Goal: Task Accomplishment & Management: Use online tool/utility

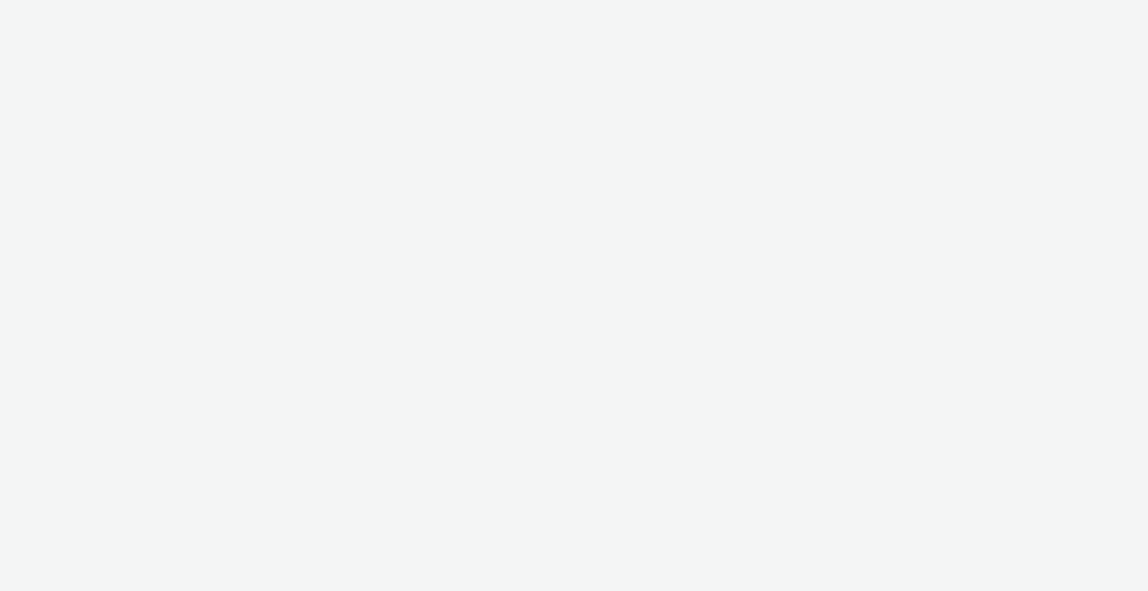
select select "2fc77e36-bb93-4aa3-9dff-dcb08e02eac6"
select select "2405a9d4-3350-4458-8d06-44f78962fa76"
select select "2fc77e36-bb93-4aa3-9dff-dcb08e02eac6"
select select "2405a9d4-3350-4458-8d06-44f78962fa76"
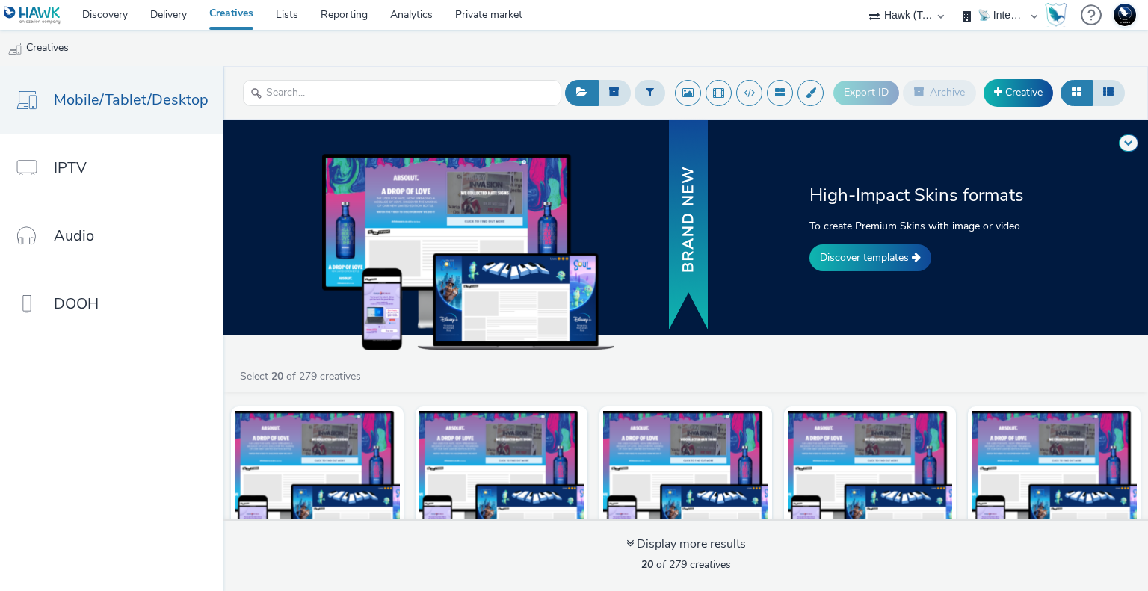
click at [911, 14] on select "75 Media A8 Media Group ABI Media Abkom AB Abovo Ace & Tate Ad-on Media Nordic …" at bounding box center [906, 15] width 90 height 30
select select "ac009755-aa48-4799-8050-7a339a378eb8"
click at [861, 0] on select "75 Media A8 Media Group ABI Media Abkom AB Abovo Ace & Tate Ad-on Media Nordic …" at bounding box center [906, 15] width 90 height 30
select select "d3406a9b-95e8-409c-967d-04bb2c697fe0"
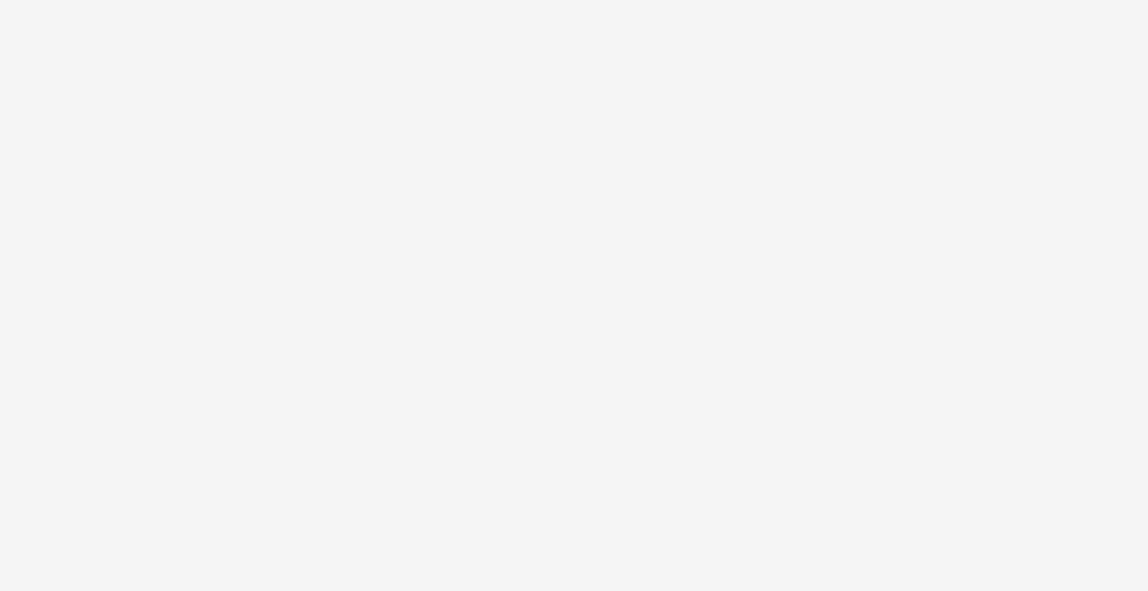
select select "ac009755-aa48-4799-8050-7a339a378eb8"
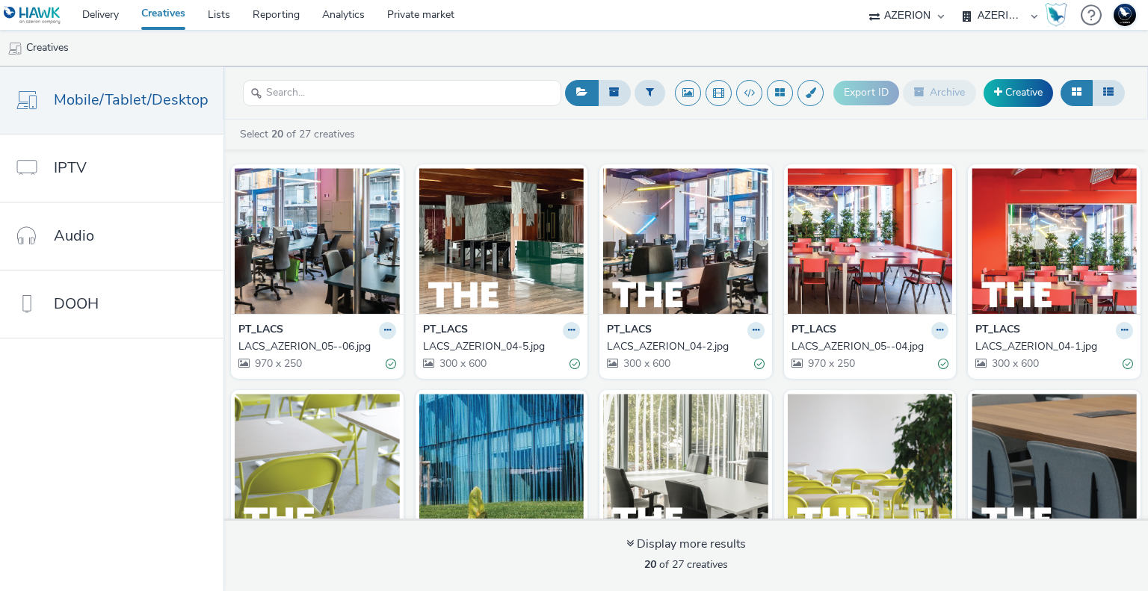
click at [990, 13] on select "AZERION AZERION APAC AZERION AUSTRIA AZERION BEL - ADEXPERTS AZERION BRAZIL AZE…" at bounding box center [1000, 15] width 90 height 30
select select "974f22a8-96bf-4ab0-903c-b2da3aad1b4f"
click at [955, 0] on select "AZERION AZERION APAC AZERION AUSTRIA AZERION BEL - ADEXPERTS AZERION BRAZIL AZE…" at bounding box center [1000, 15] width 90 height 30
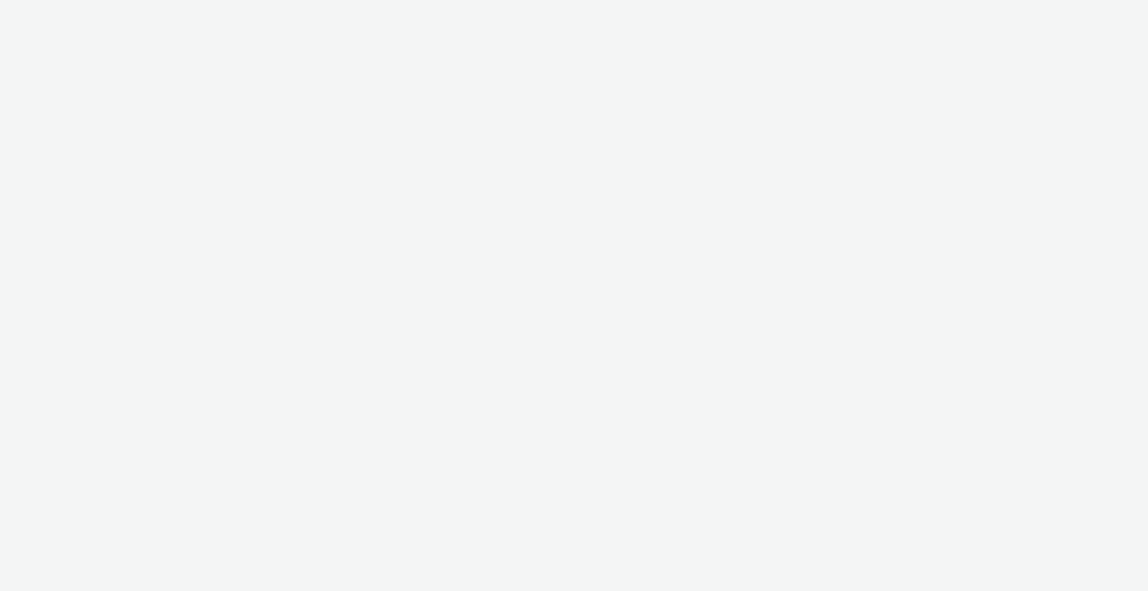
select select "ac009755-aa48-4799-8050-7a339a378eb8"
select select "974f22a8-96bf-4ab0-903c-b2da3aad1b4f"
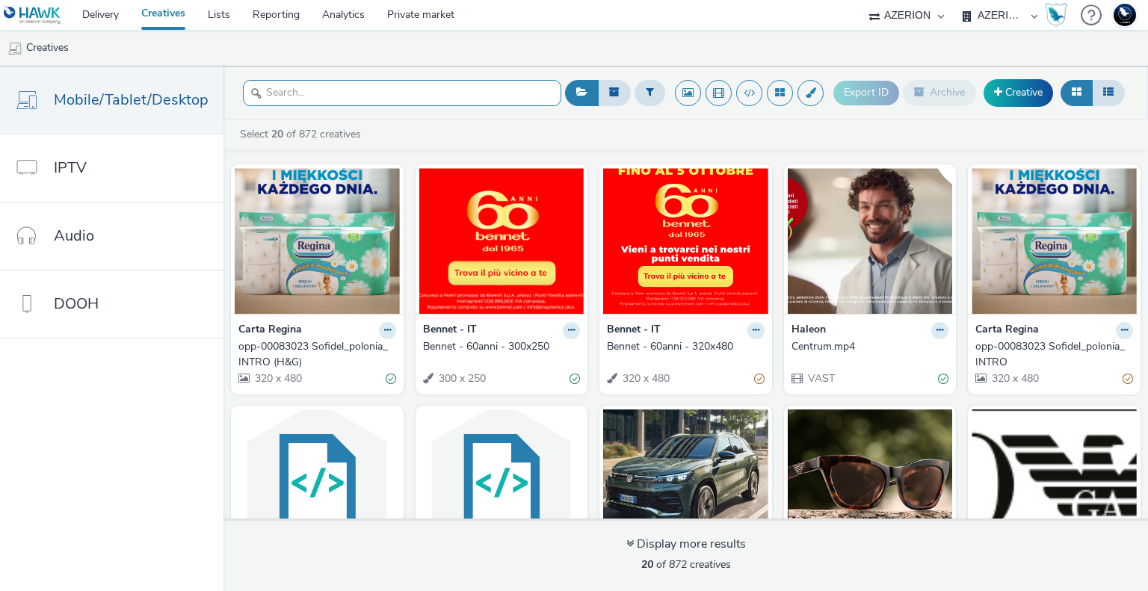
click at [359, 98] on input "text" at bounding box center [402, 93] width 318 height 26
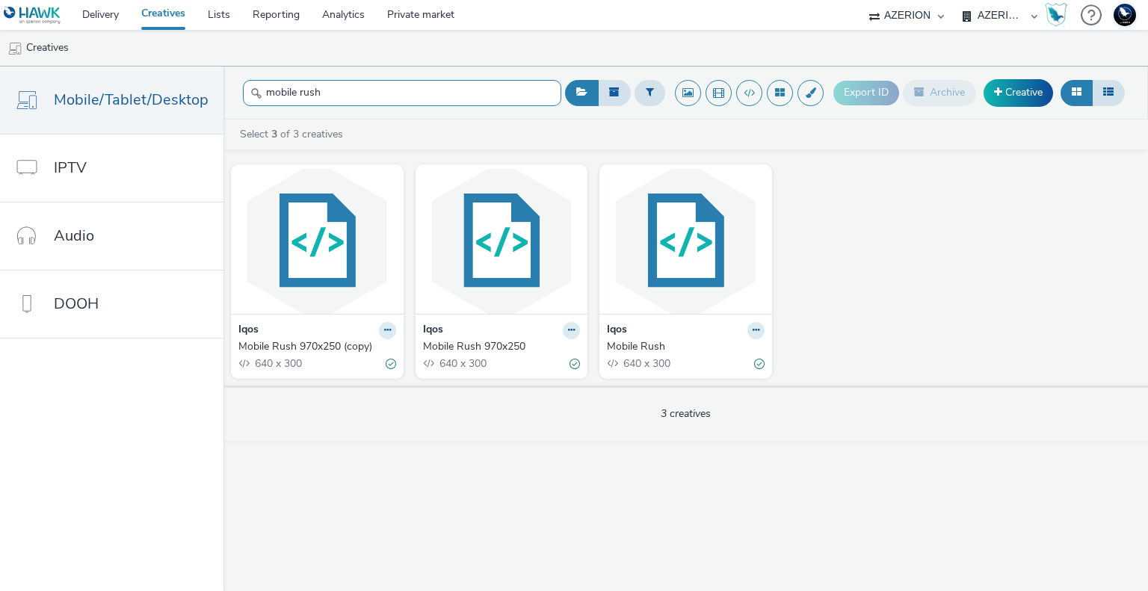
type input "mobile rush"
click at [650, 350] on div "Mobile Rush" at bounding box center [683, 346] width 152 height 15
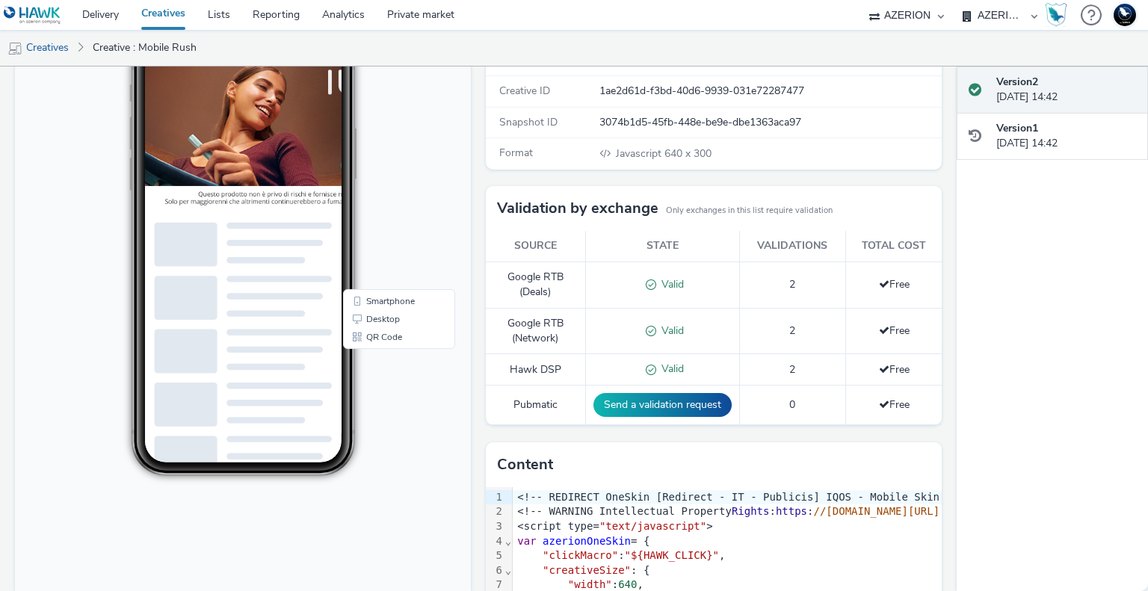
scroll to position [327, 0]
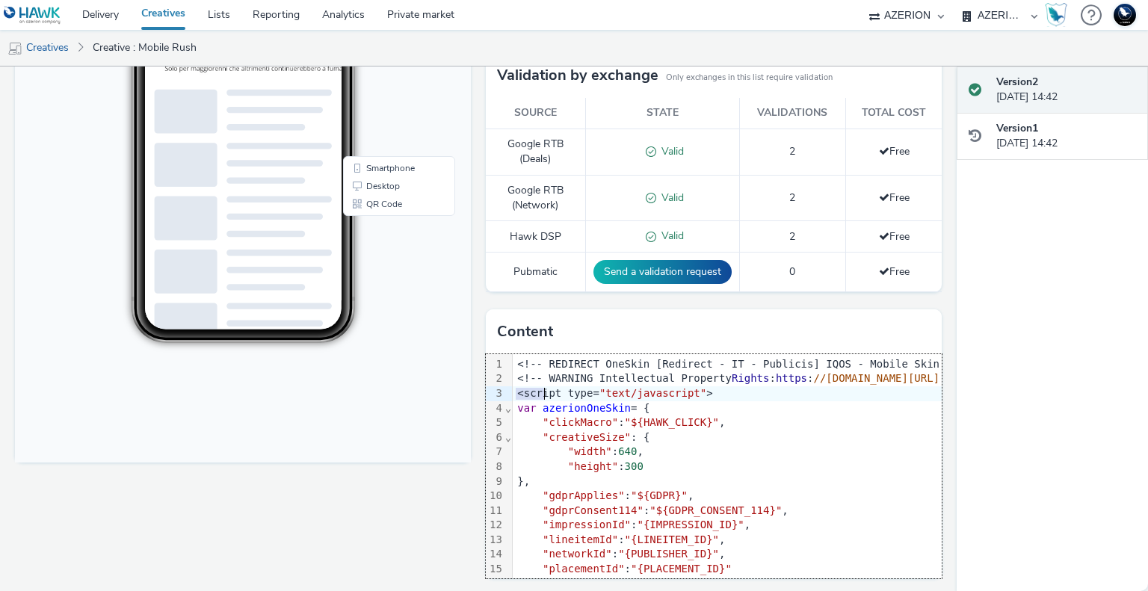
drag, startPoint x: 508, startPoint y: 388, endPoint x: 846, endPoint y: 433, distance: 340.8
click at [846, 433] on div "<!-- REDIRECT OneSkin [Redirect - IT - Publicis] IQOS - Mobile Skin Classic - R…" at bounding box center [941, 489] width 857 height 270
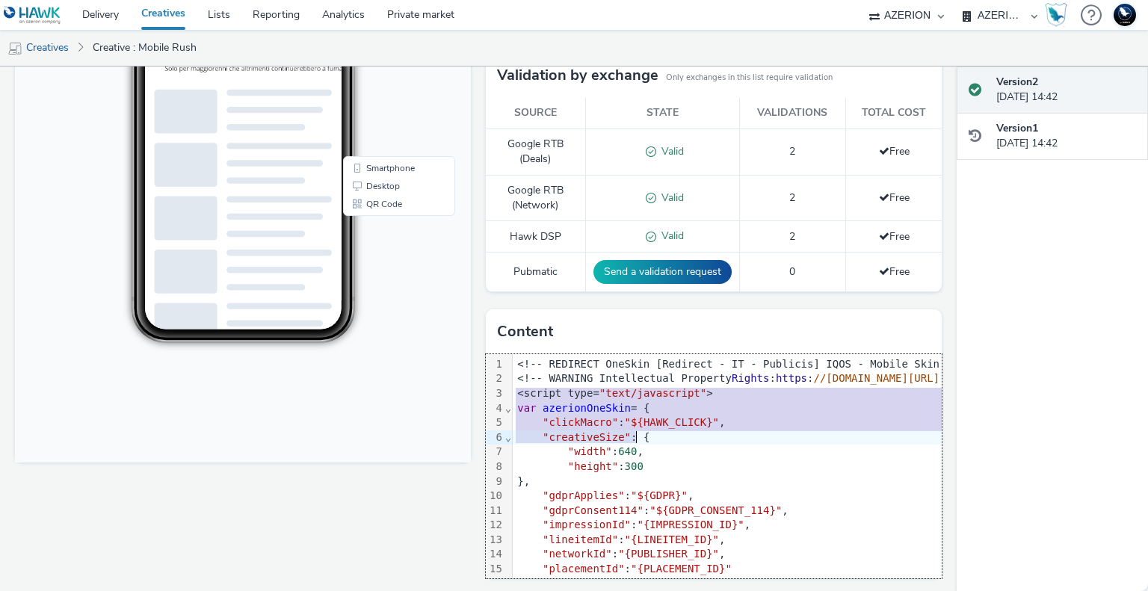
scroll to position [57, 0]
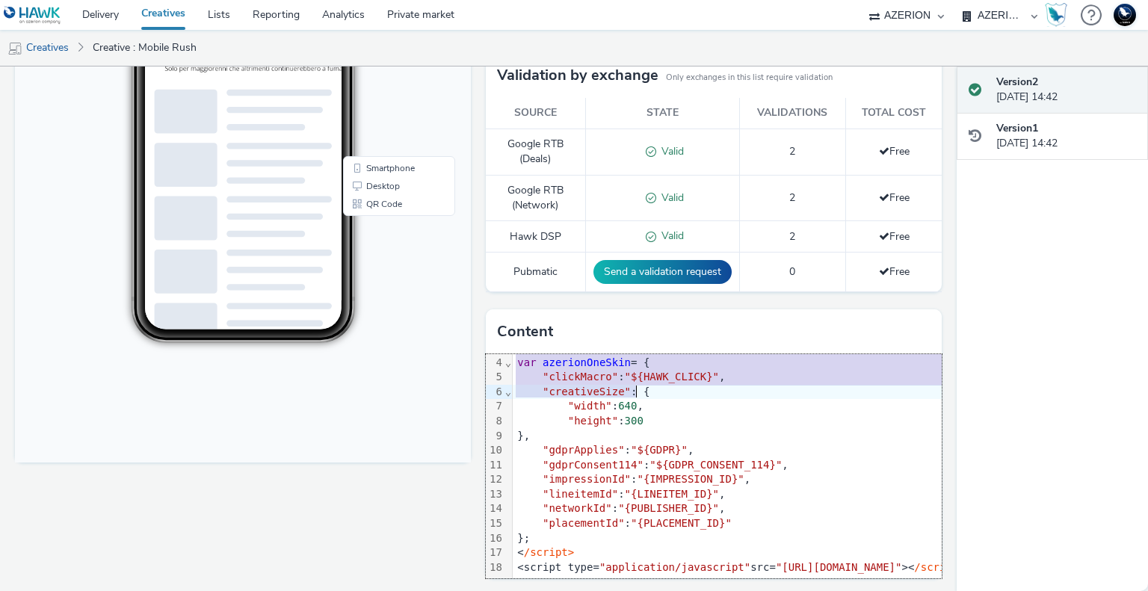
click at [740, 487] on div ""lineitemId" : "{LINEITEM_ID}" ," at bounding box center [941, 494] width 857 height 15
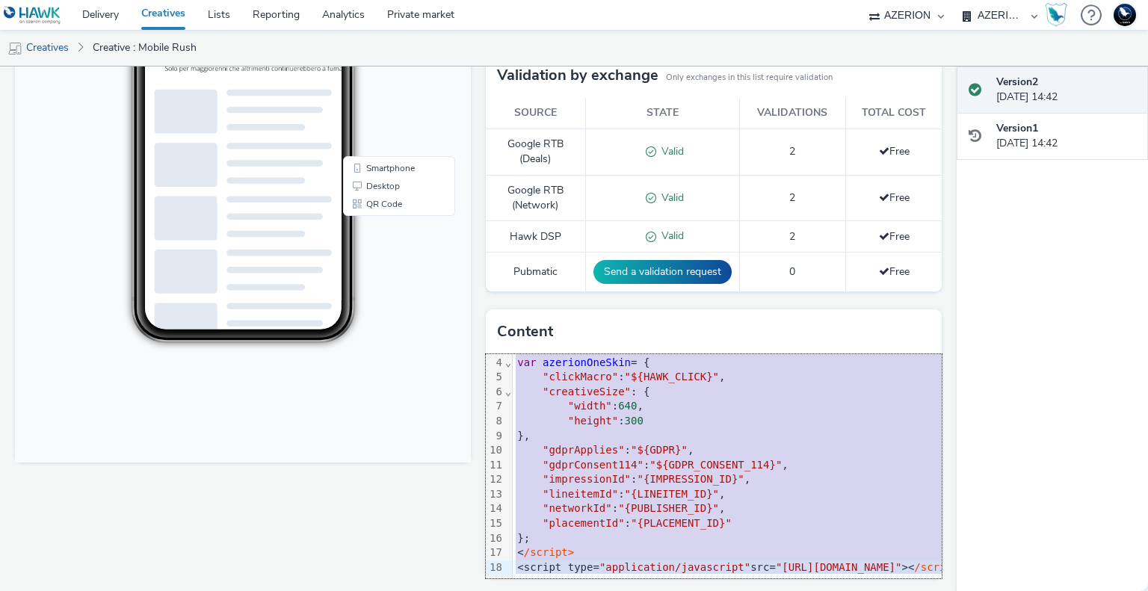
copy div "<!-- REDIRECT OneSkin [Redirect - IT - Publicis] IQOS - Mobile Skin Classic - R…"
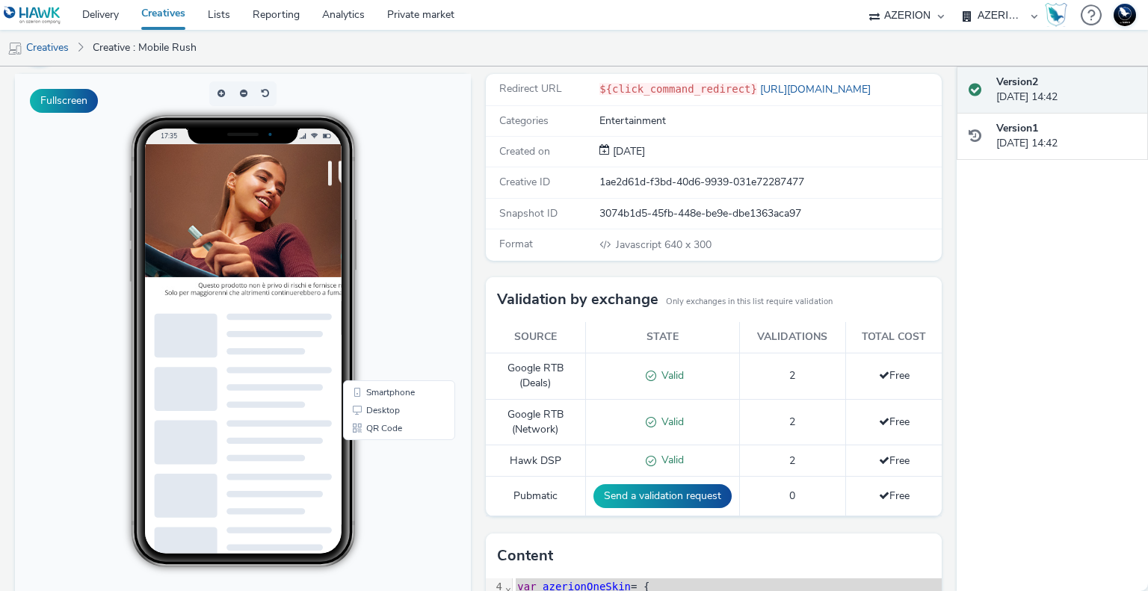
scroll to position [0, 0]
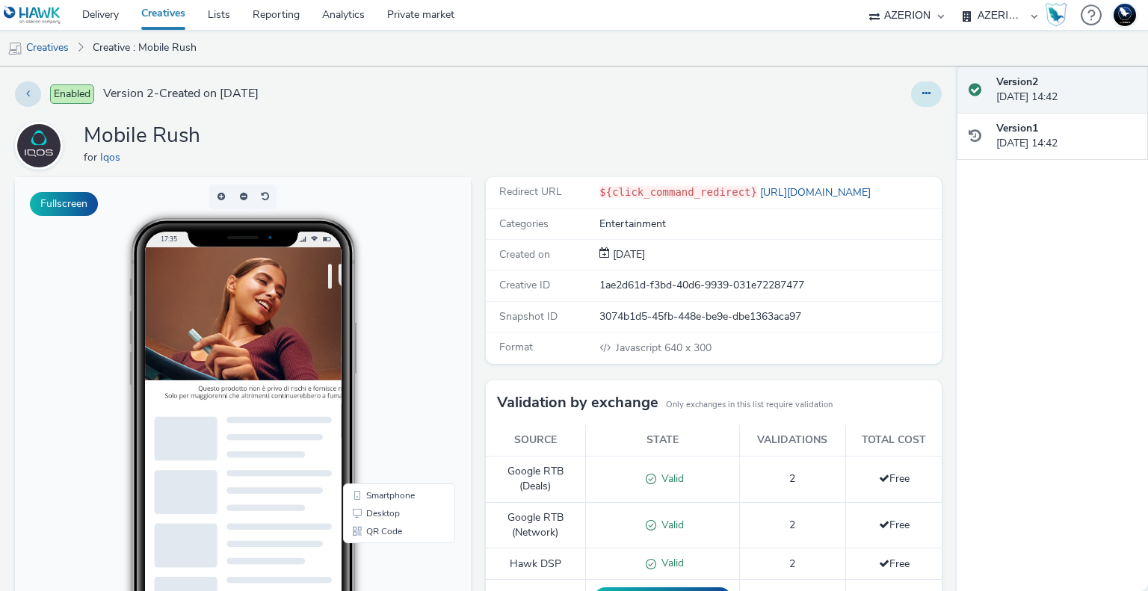
click at [922, 91] on icon at bounding box center [926, 93] width 8 height 10
click at [858, 83] on div "Edit Duplicate Copy ID Archive" at bounding box center [756, 93] width 371 height 25
drag, startPoint x: 102, startPoint y: 20, endPoint x: 156, endPoint y: 5, distance: 56.6
click at [102, 20] on link "Delivery" at bounding box center [100, 15] width 59 height 30
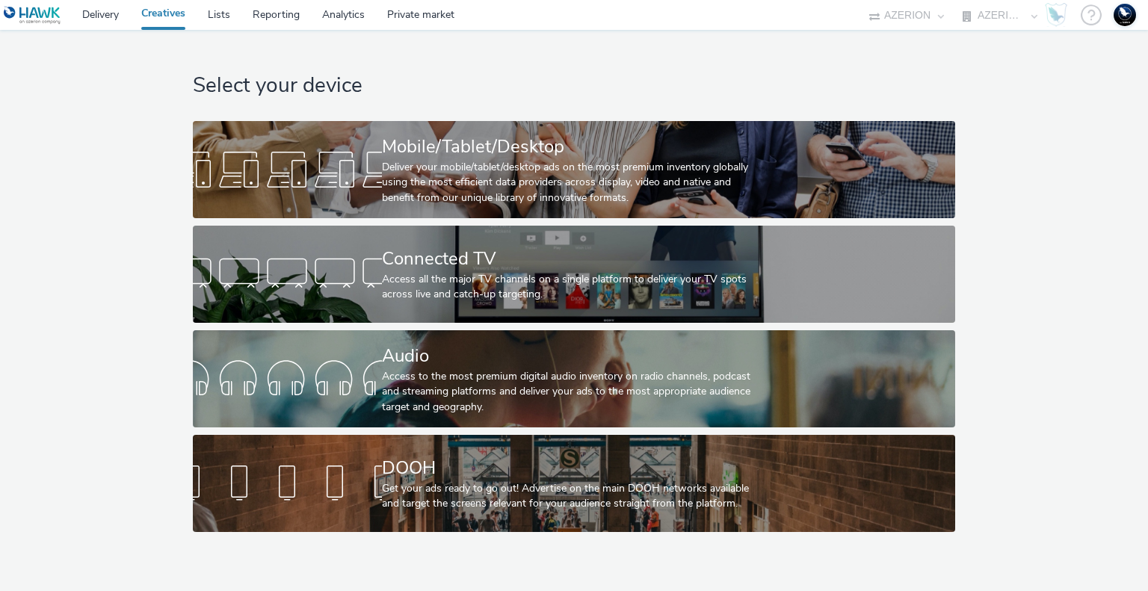
select select "ac009755-aa48-4799-8050-7a339a378eb8"
select select "79162ed7-0017-4339-93b0-3399b708648f"
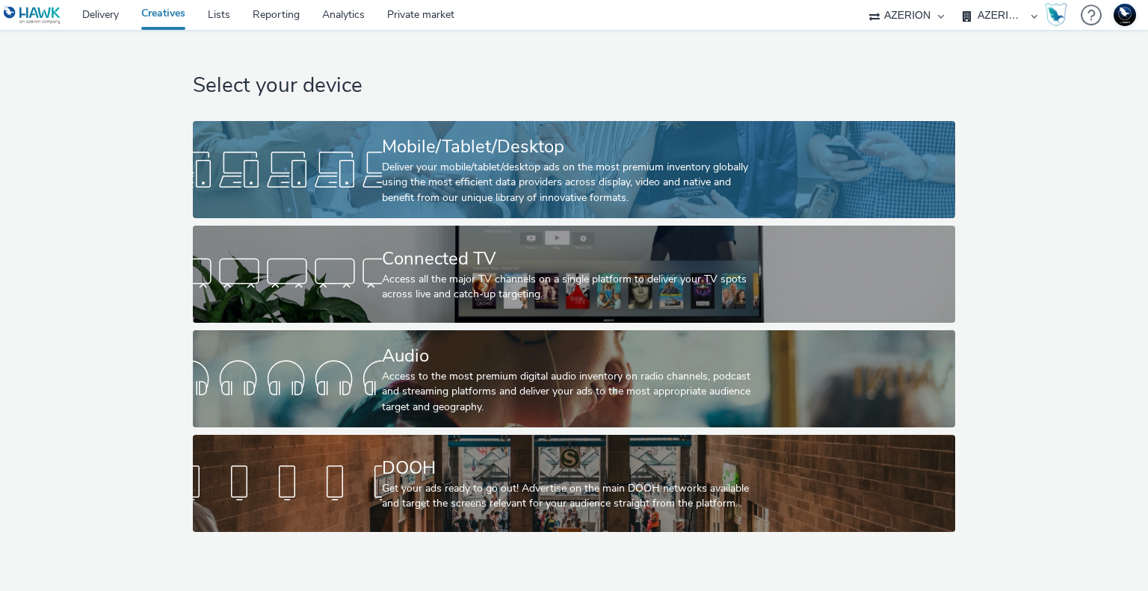
click at [644, 169] on div "Deliver your mobile/tablet/desktop ads on the most premium inventory globally u…" at bounding box center [571, 183] width 378 height 46
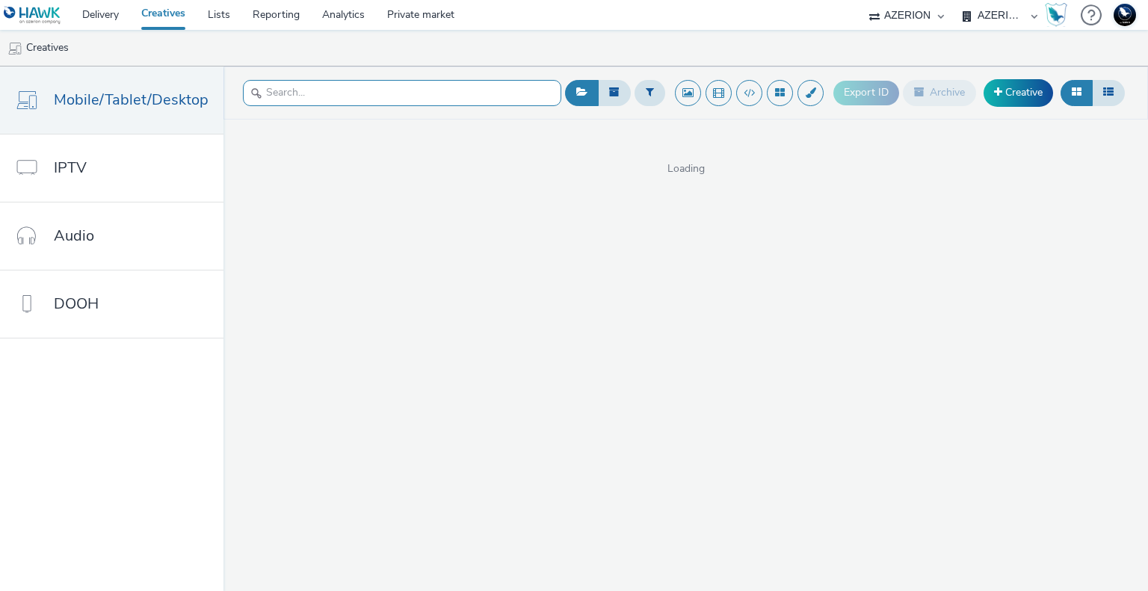
click at [337, 99] on input "text" at bounding box center [402, 93] width 318 height 26
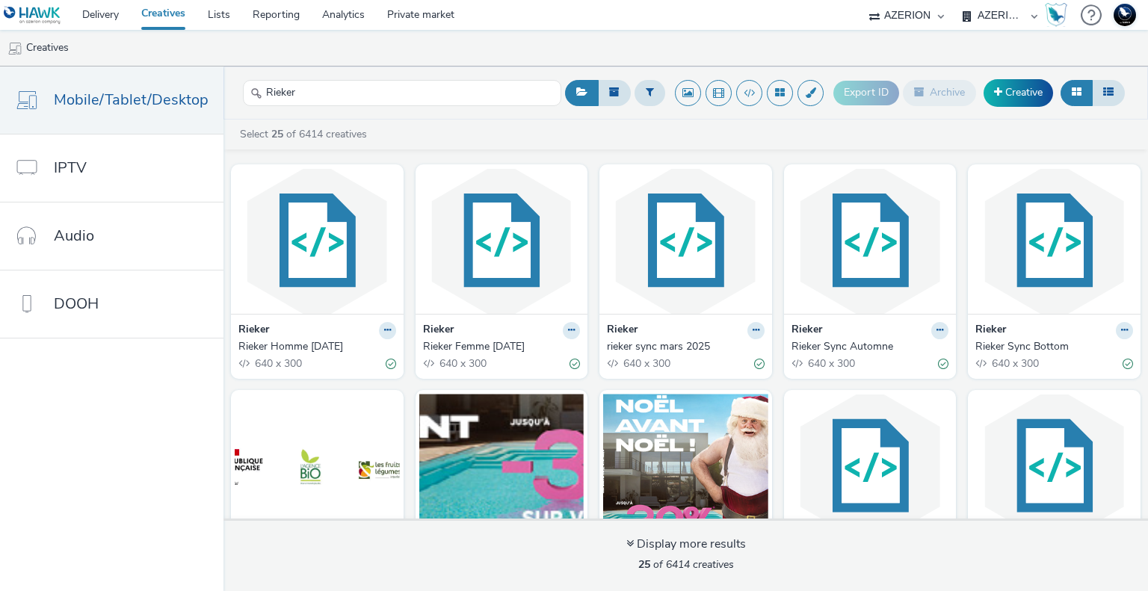
drag, startPoint x: 472, startPoint y: 346, endPoint x: 577, endPoint y: 56, distance: 308.2
click at [577, 56] on ul "Creatives" at bounding box center [574, 48] width 1148 height 36
click at [357, 90] on input "Rieker" at bounding box center [402, 93] width 318 height 26
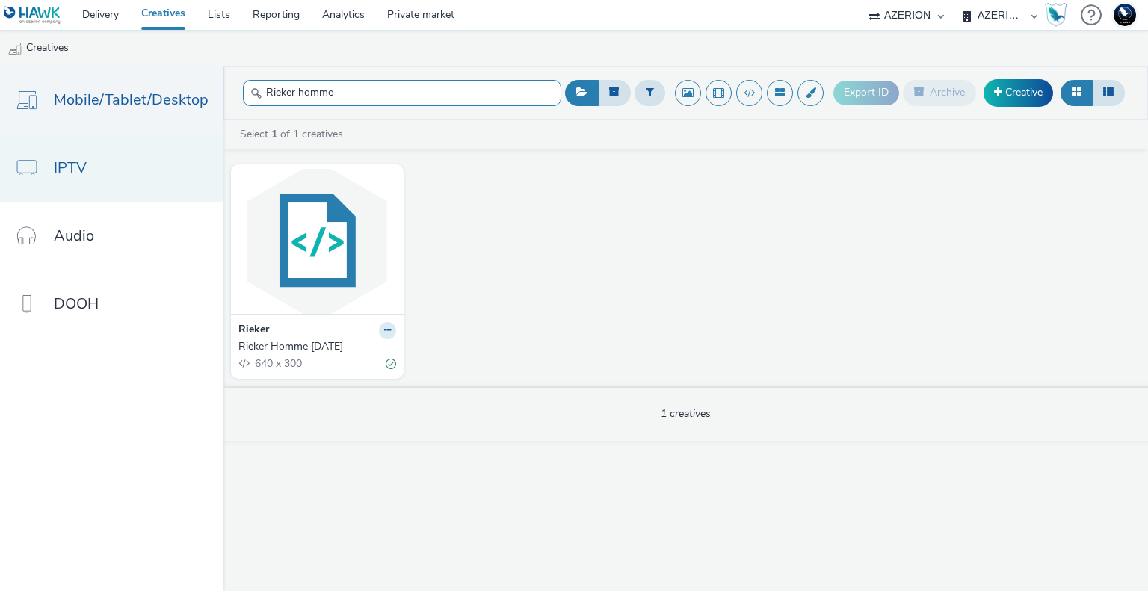
type input "Rieker homme"
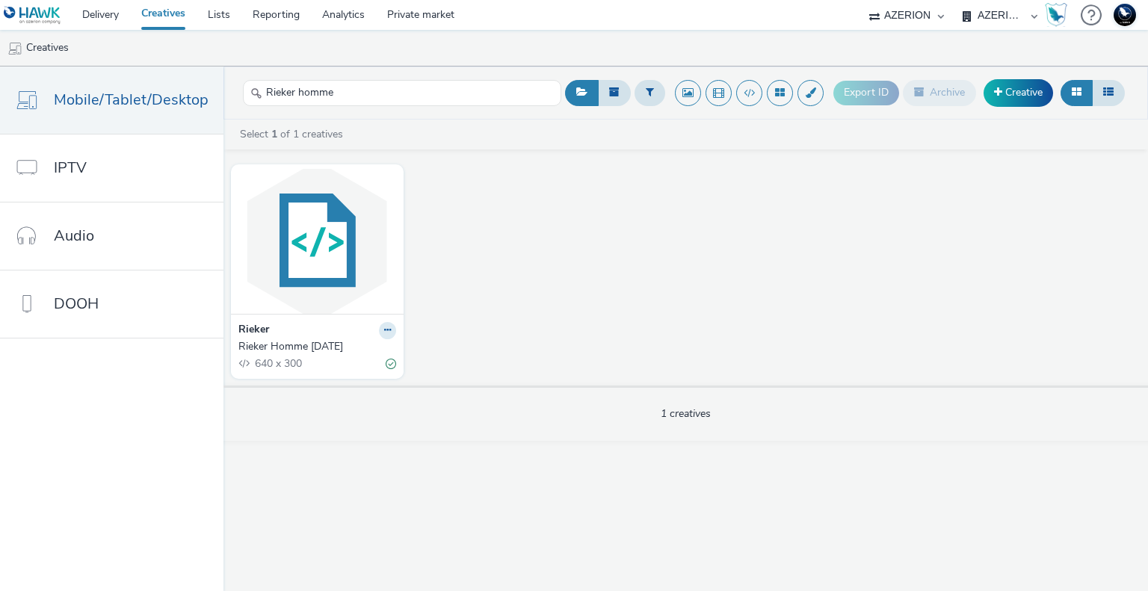
click at [285, 348] on div "Rieker Homme [DATE]" at bounding box center [314, 346] width 152 height 15
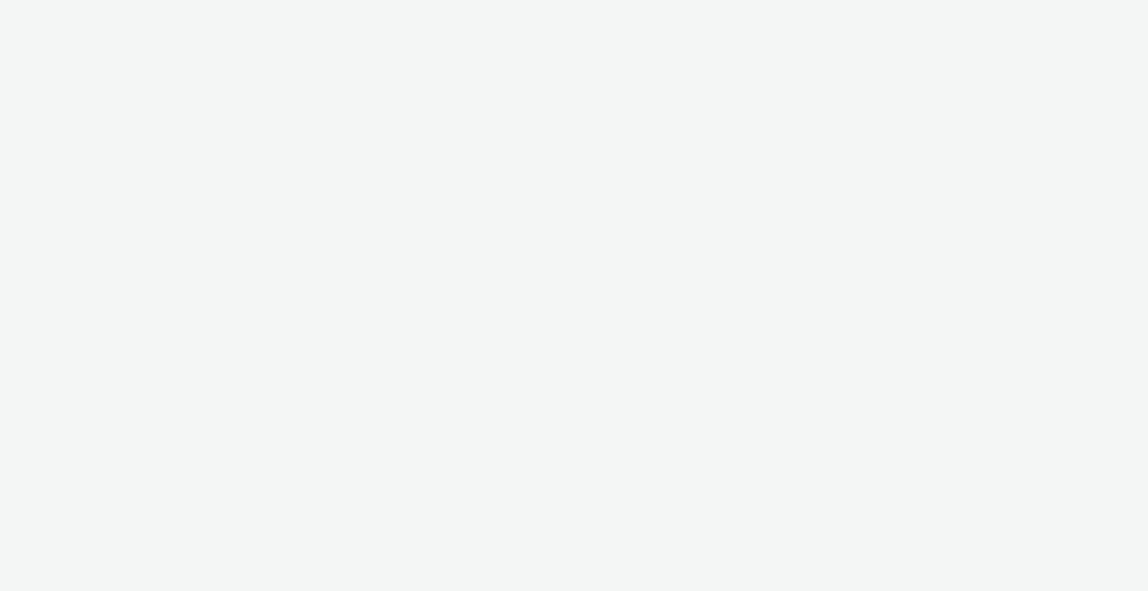
select select "ac009755-aa48-4799-8050-7a339a378eb8"
select select "79162ed7-0017-4339-93b0-3399b708648f"
select select "ac009755-aa48-4799-8050-7a339a378eb8"
select select "79162ed7-0017-4339-93b0-3399b708648f"
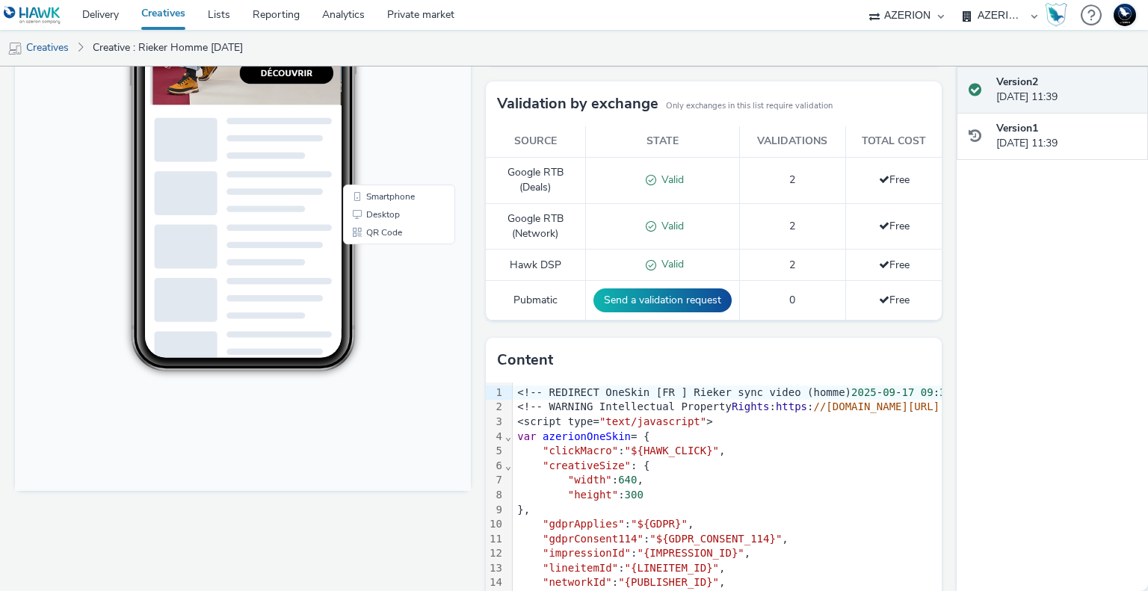
scroll to position [327, 0]
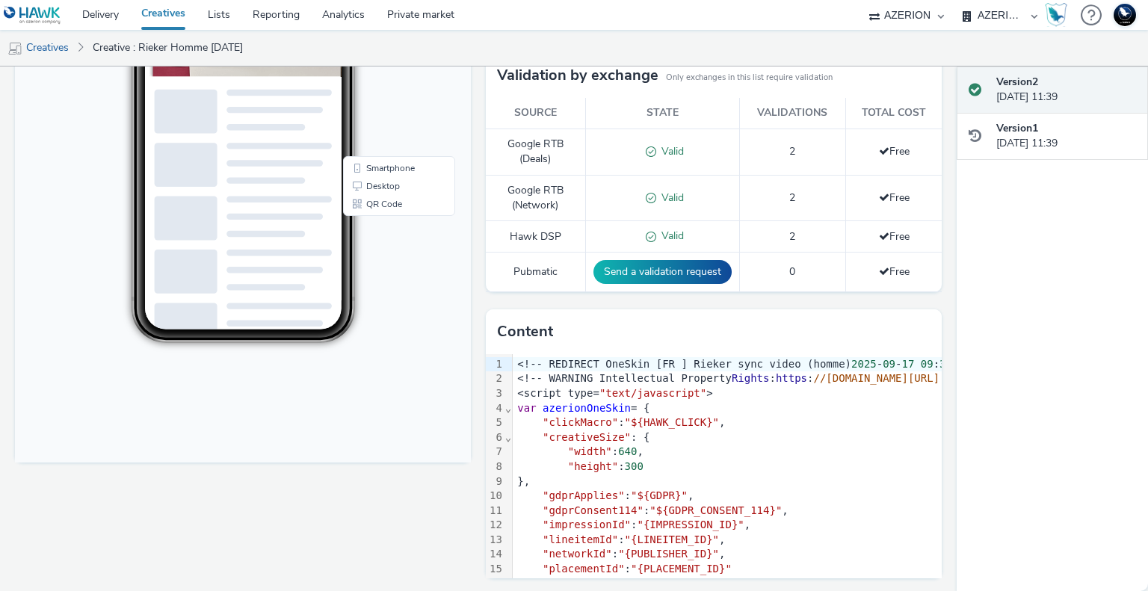
click at [625, 419] on span ""${HAWK_CLICK}"" at bounding box center [672, 422] width 94 height 12
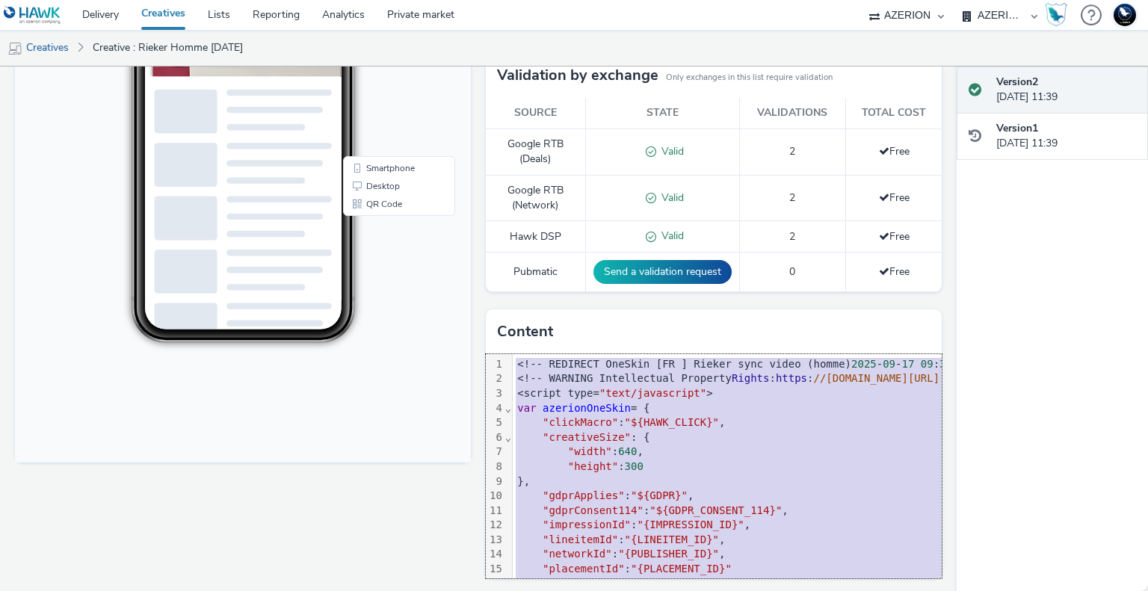
copy div "<!-- REDIRECT OneSkin [FR ] Rieker sync video (homme) [DATE] 09 : 38 : 30 UTC -…"
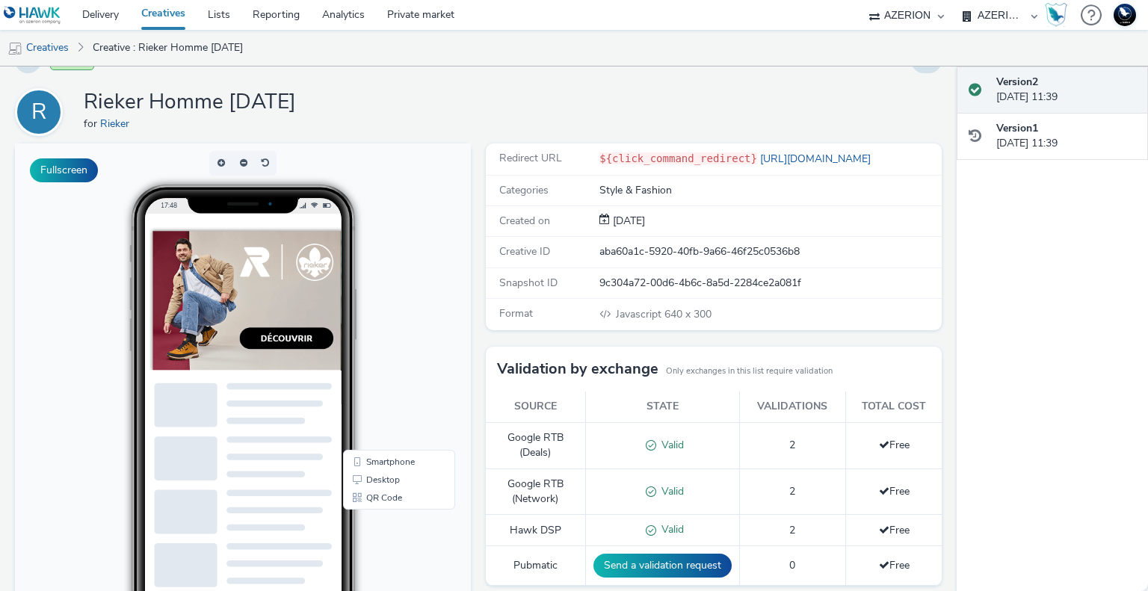
scroll to position [0, 0]
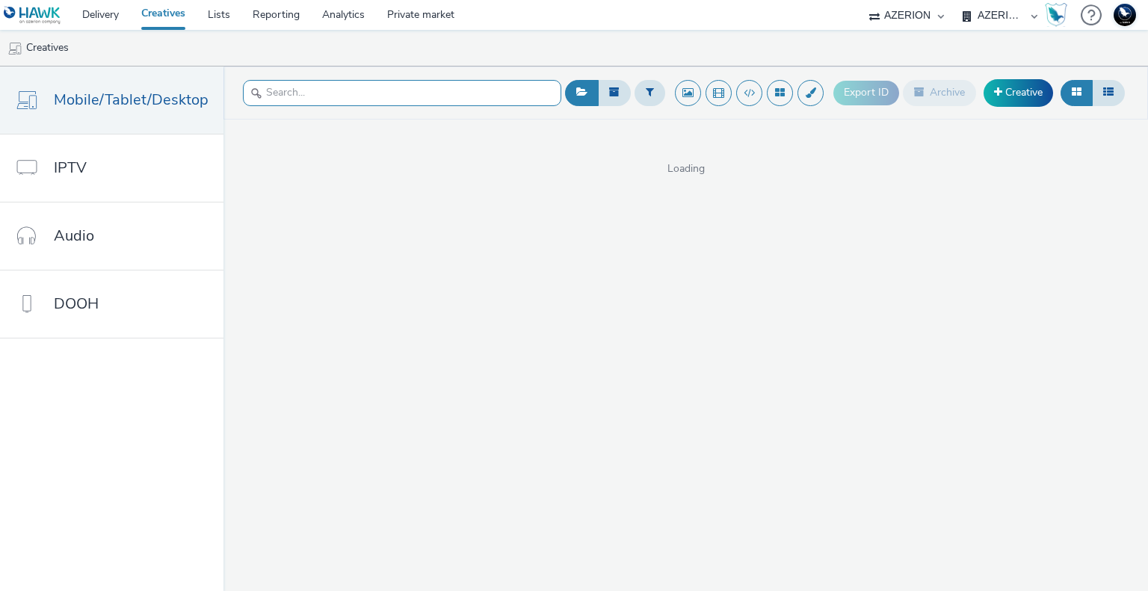
click at [383, 101] on input "text" at bounding box center [402, 93] width 318 height 26
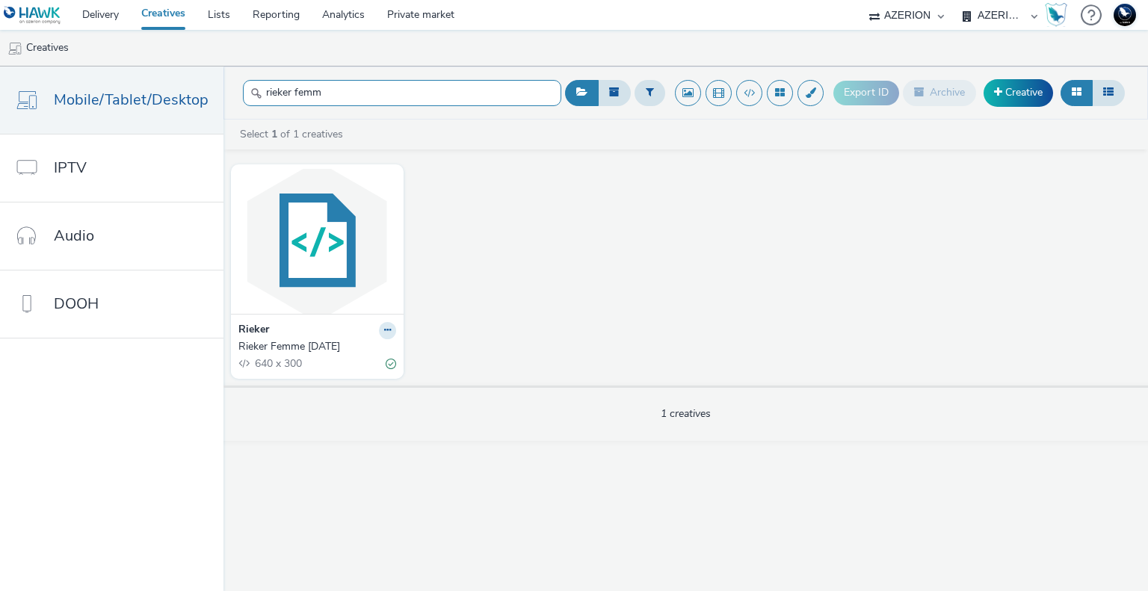
type input "rieker femm"
click at [270, 347] on div "Rieker Femme Sept25" at bounding box center [314, 346] width 152 height 15
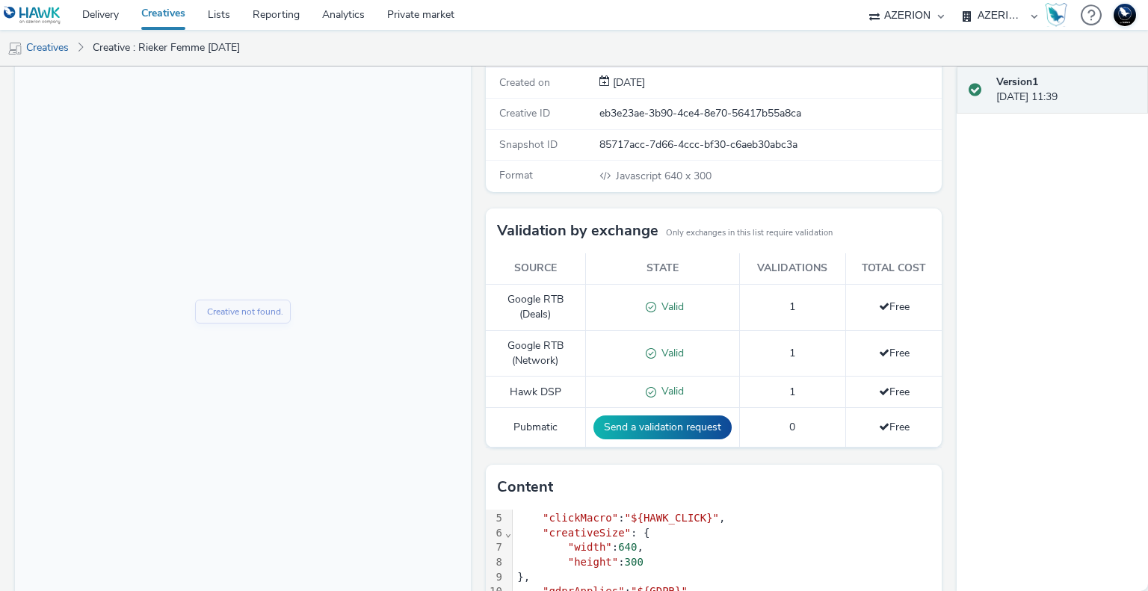
scroll to position [224, 0]
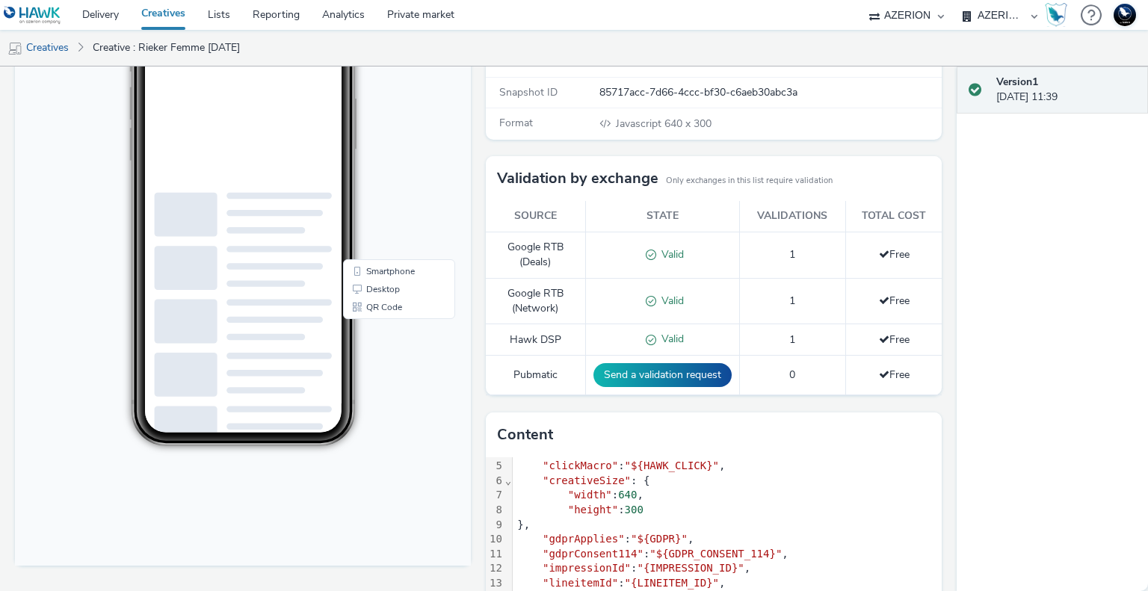
click at [727, 503] on div ""height" : 300" at bounding box center [765, 510] width 504 height 15
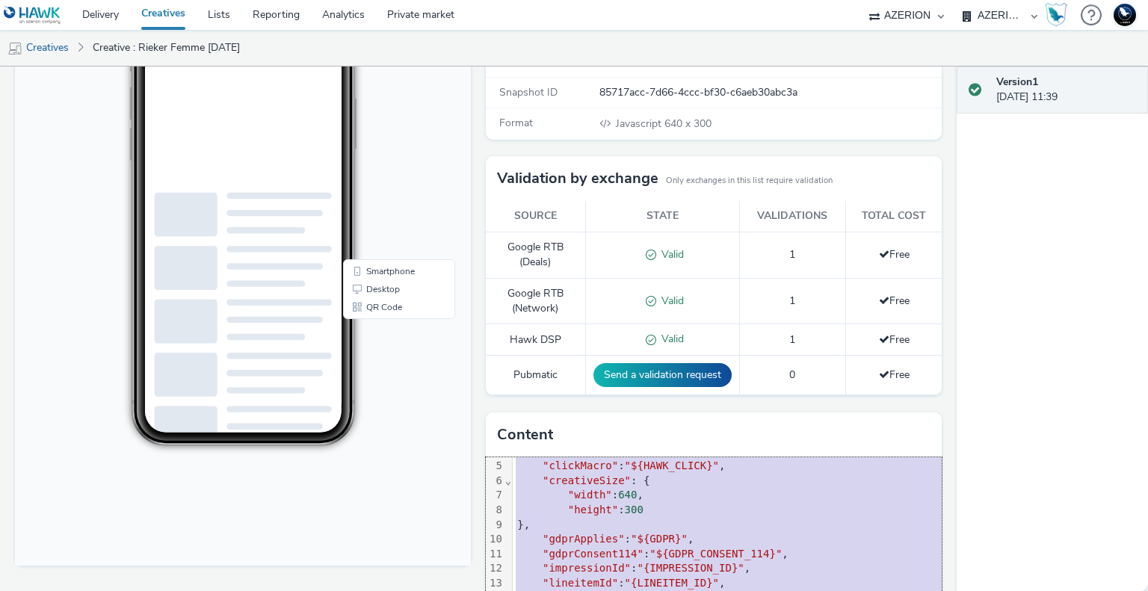
scroll to position [0, 0]
copy div "<!-- REDIRECT OneSkin [FR ] Rieker sync video (femme) 2025 - 09 - 17 09 : 37 : …"
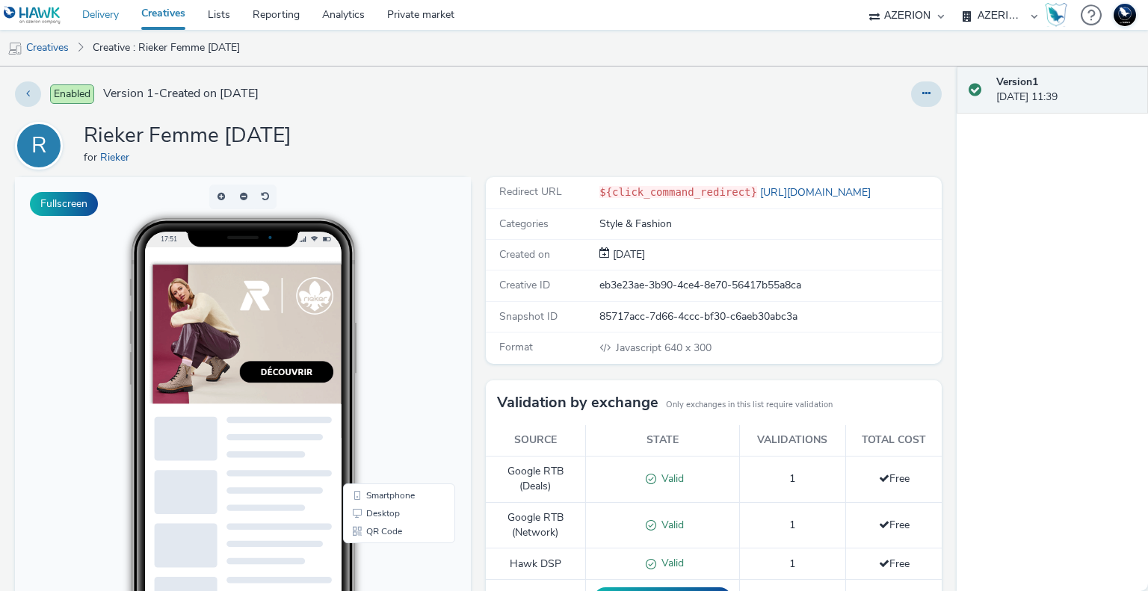
click at [117, 17] on link "Delivery" at bounding box center [100, 15] width 59 height 30
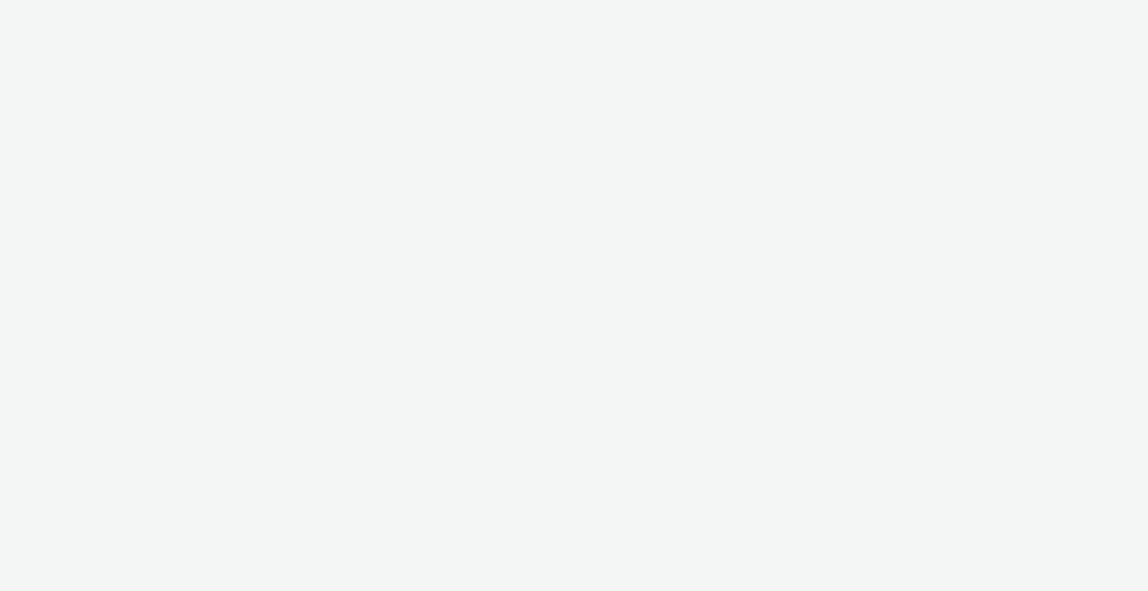
select select "2fc77e36-bb93-4aa3-9dff-dcb08e02eac6"
select select "2405a9d4-3350-4458-8d06-44f78962fa76"
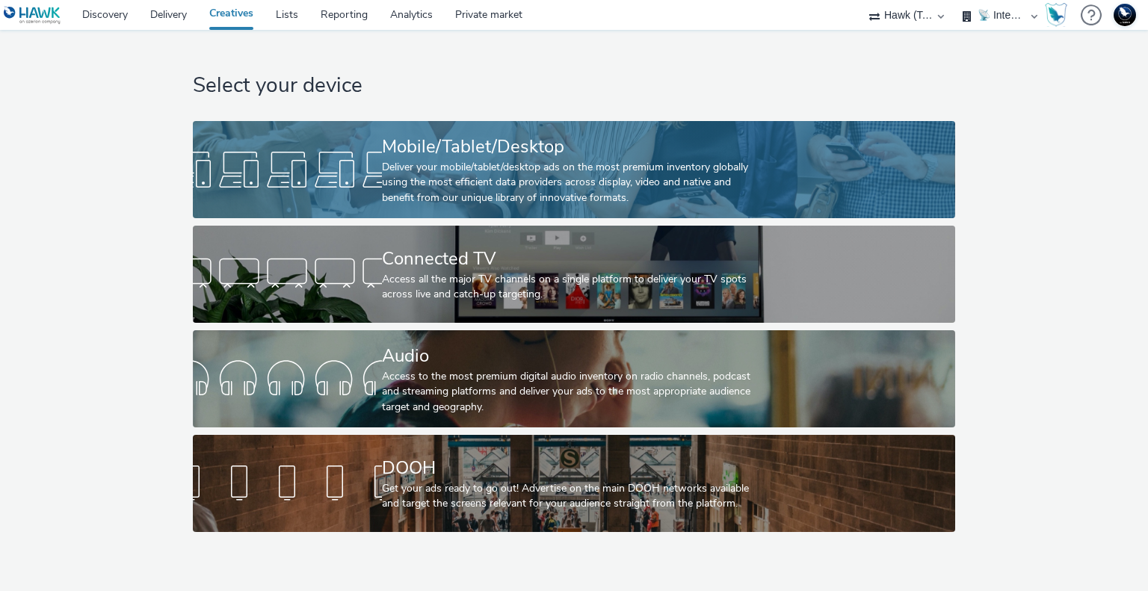
click at [478, 146] on div "Mobile/Tablet/Desktop" at bounding box center [571, 147] width 378 height 26
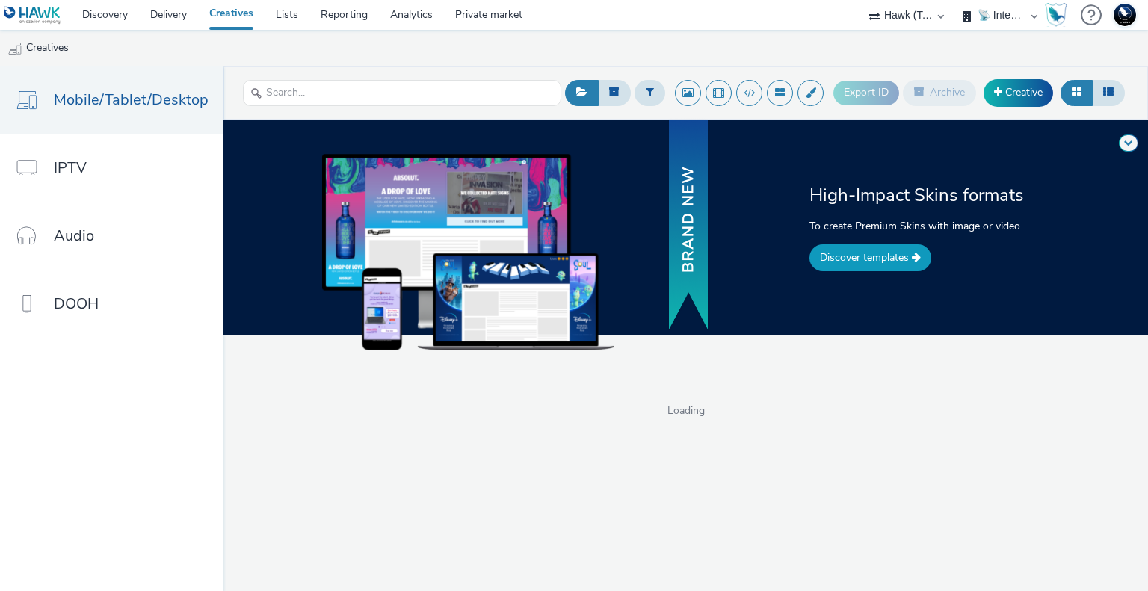
click at [873, 259] on link "Discover templates" at bounding box center [870, 257] width 122 height 27
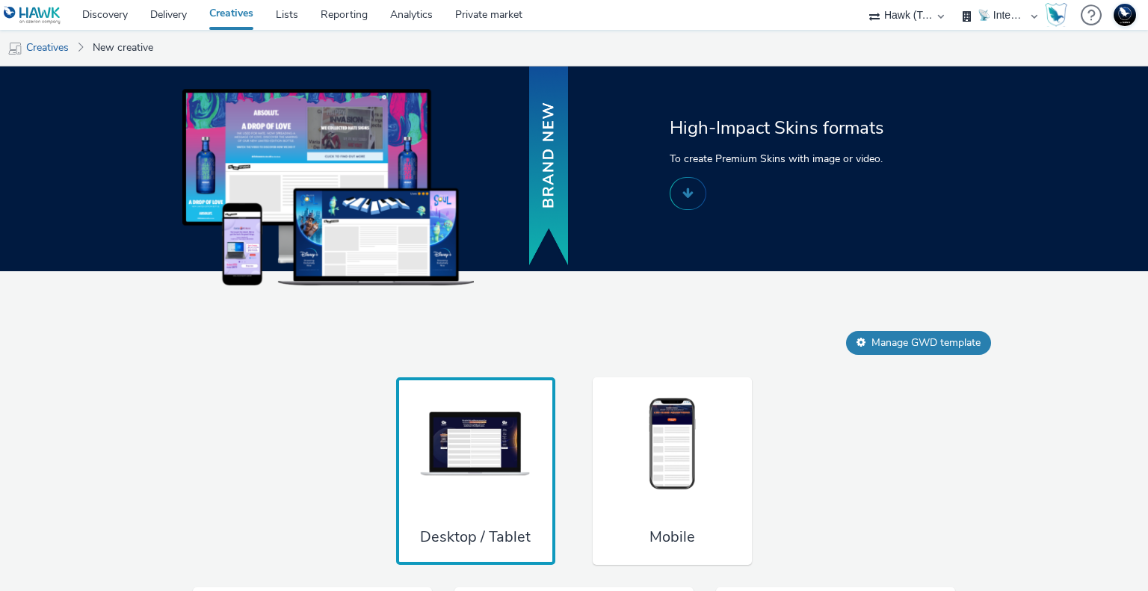
scroll to position [1127, 0]
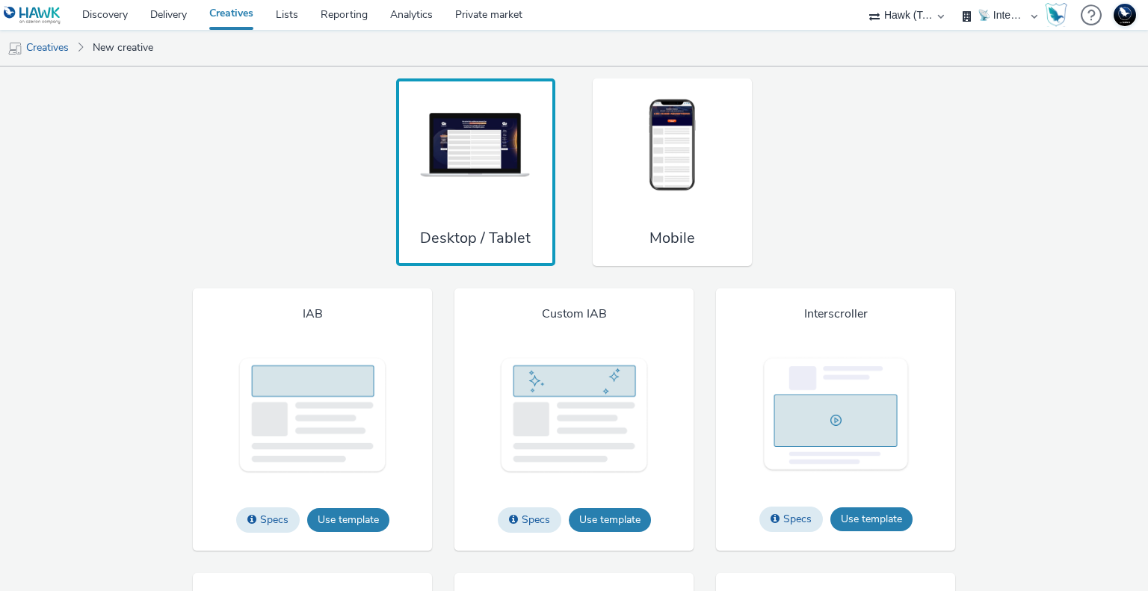
click at [678, 219] on div "Mobile" at bounding box center [671, 172] width 159 height 188
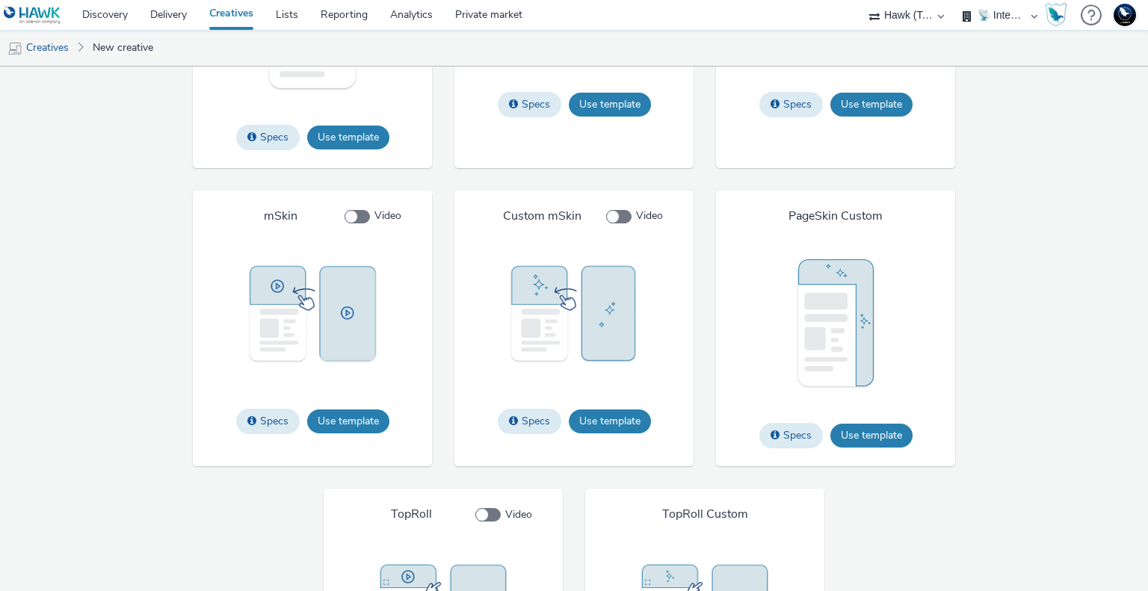
scroll to position [1875, 0]
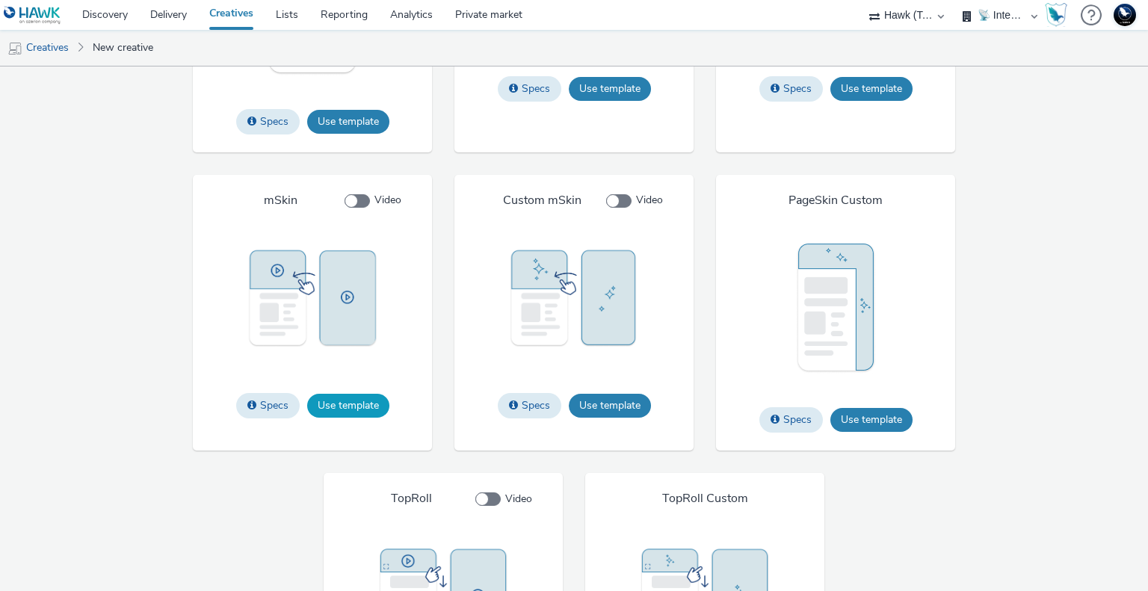
click at [352, 396] on button "Use template" at bounding box center [348, 406] width 82 height 24
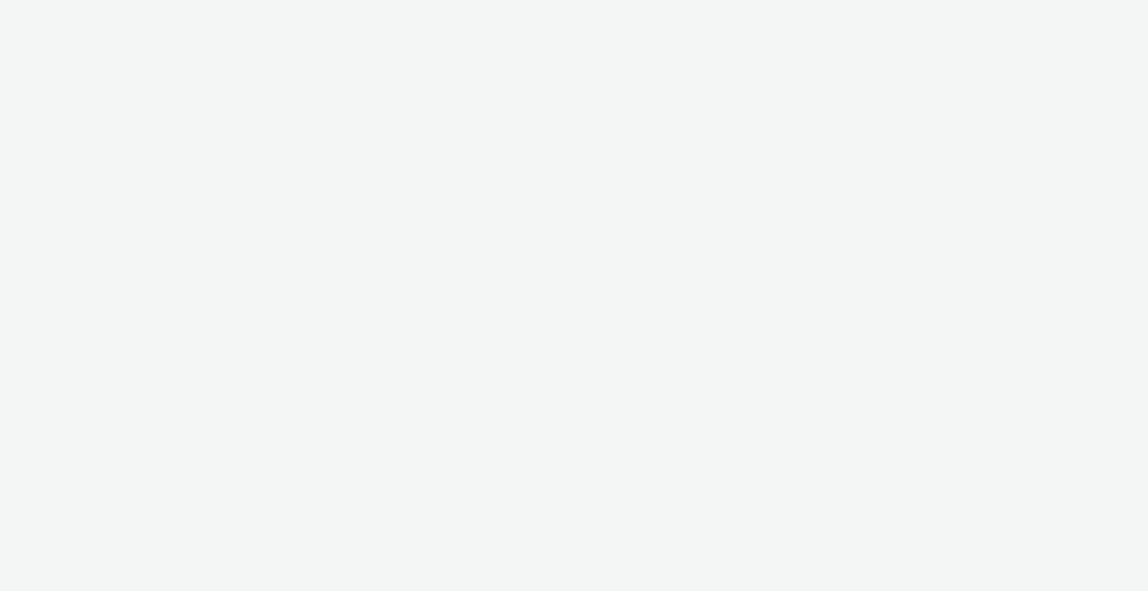
select select "2fc77e36-bb93-4aa3-9dff-dcb08e02eac6"
select select "2405a9d4-3350-4458-8d06-44f78962fa76"
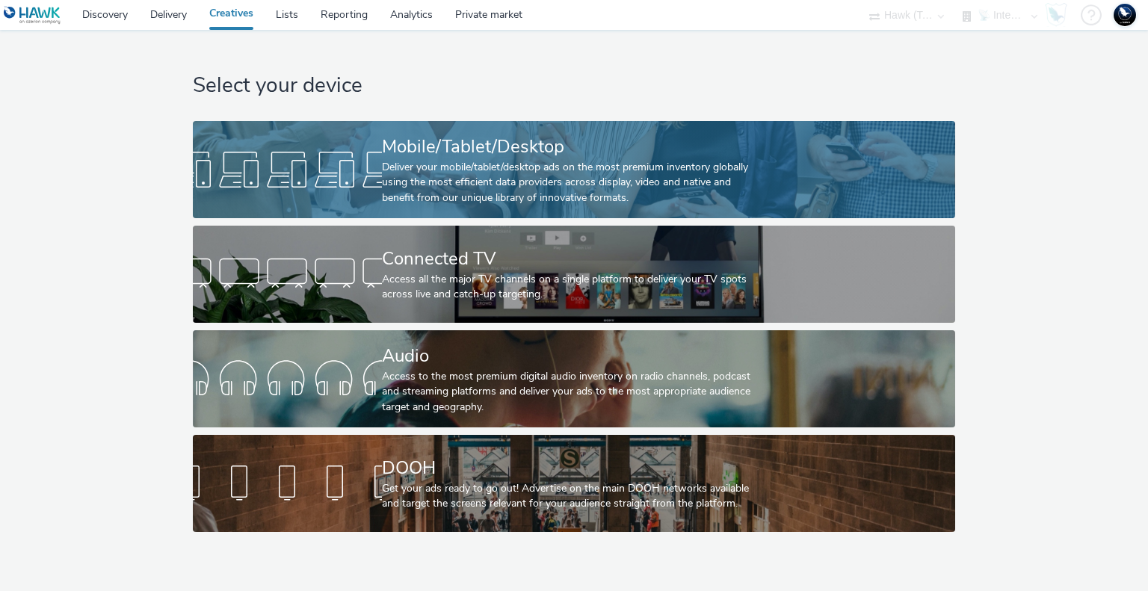
click at [641, 179] on div "Deliver your mobile/tablet/desktop ads on the most premium inventory globally u…" at bounding box center [571, 183] width 378 height 46
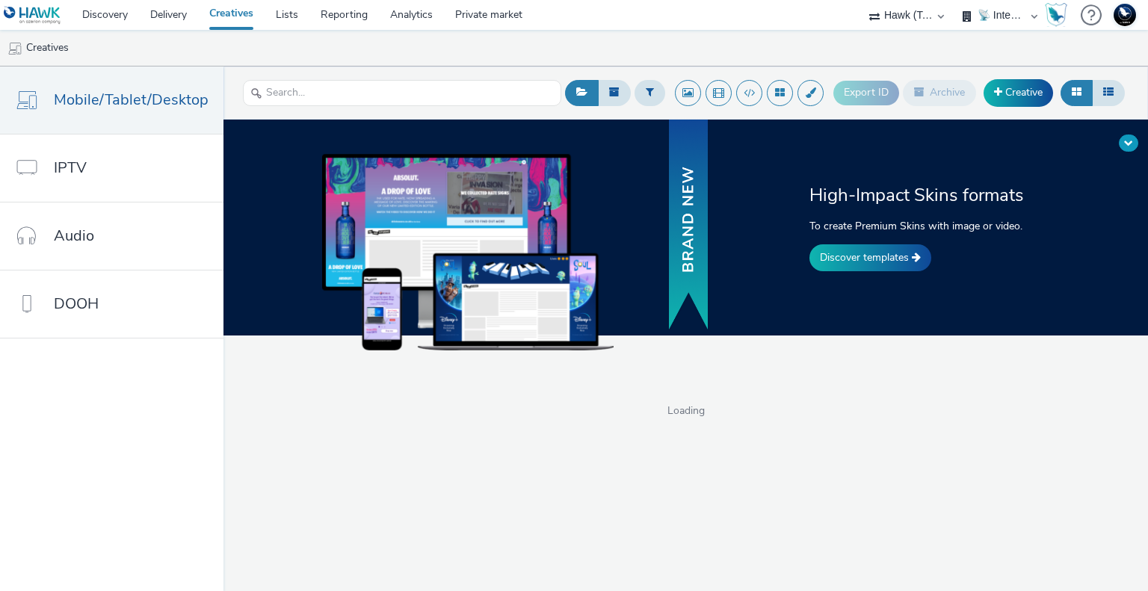
click at [1132, 149] on button at bounding box center [1127, 142] width 19 height 17
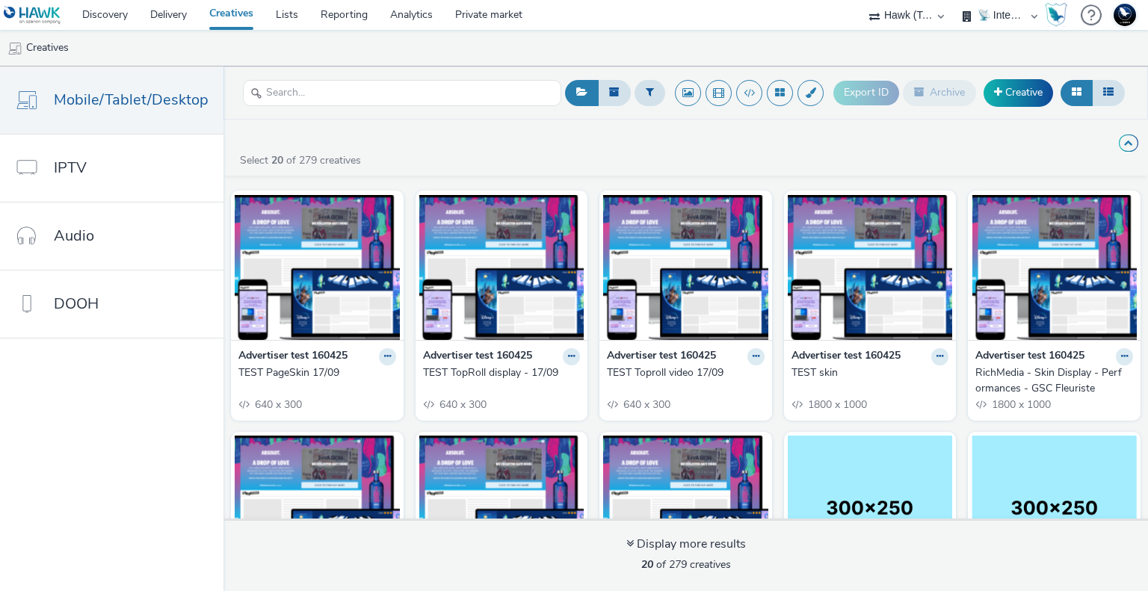
click at [1030, 373] on div "RichMedia - Skin Display - Performances - GSC Fleuriste" at bounding box center [1051, 380] width 152 height 31
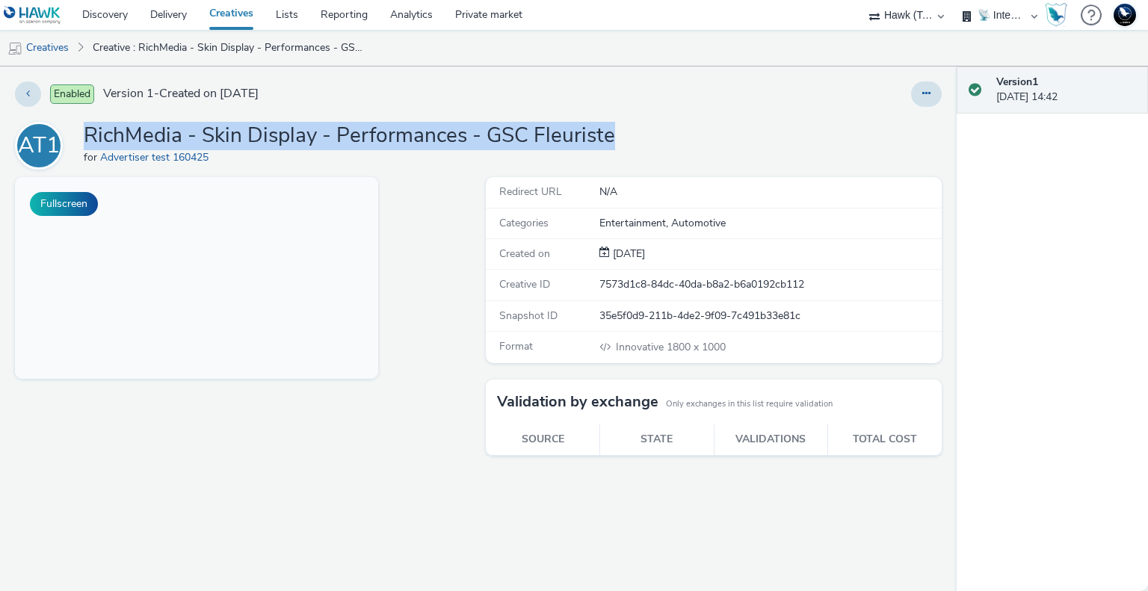
drag, startPoint x: 86, startPoint y: 136, endPoint x: 621, endPoint y: 137, distance: 535.0
click at [621, 137] on div "AT1 RichMedia - Skin Display - Performances - GSC Fleuriste for Advertiser test…" at bounding box center [478, 146] width 926 height 48
copy h1 "RichMedia - Skin Display - Performances - GSC Fleuriste"
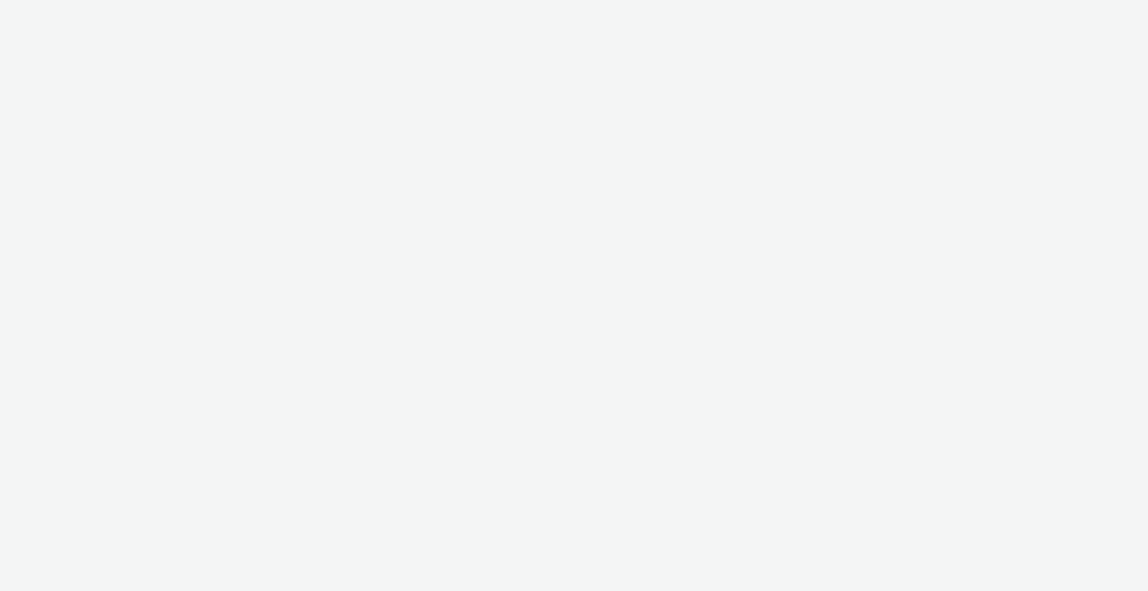
select select "2fc77e36-bb93-4aa3-9dff-dcb08e02eac6"
select select "2405a9d4-3350-4458-8d06-44f78962fa76"
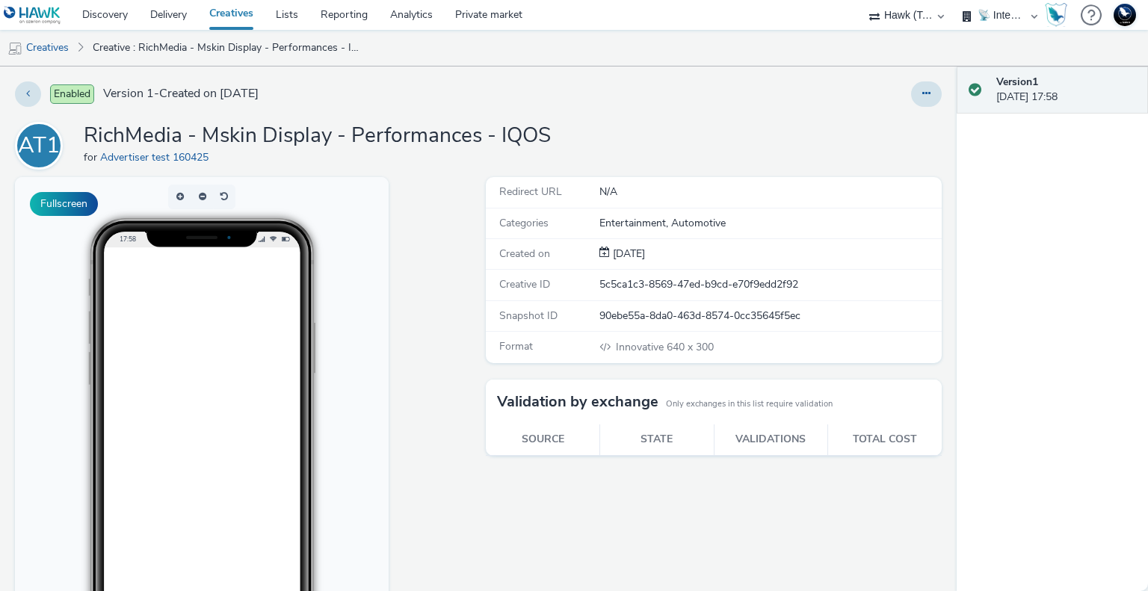
click at [83, 216] on body "17:58" at bounding box center [202, 438] width 374 height 523
click at [78, 202] on button "Fullscreen" at bounding box center [64, 204] width 68 height 24
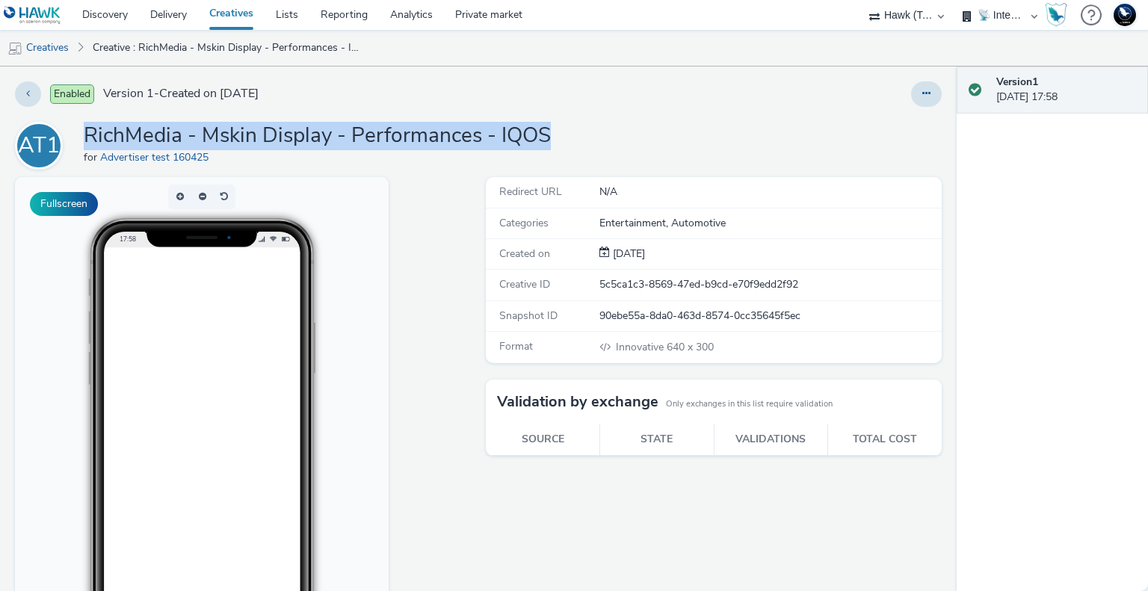
drag, startPoint x: 571, startPoint y: 129, endPoint x: 88, endPoint y: 142, distance: 482.8
click at [88, 142] on div "AT1 RichMedia - Mskin Display - Performances - IQOS for Advertiser test 160425" at bounding box center [478, 146] width 926 height 48
copy h1 "RichMedia - Mskin Display - Performances - IQOS"
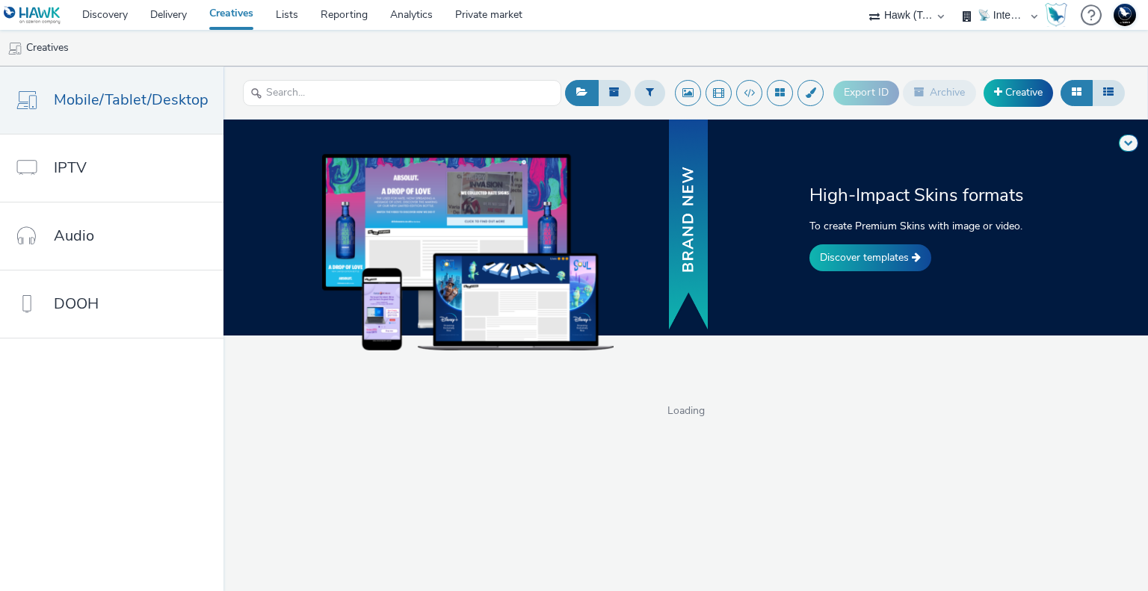
select select "2fc77e36-bb93-4aa3-9dff-dcb08e02eac6"
select select "2405a9d4-3350-4458-8d06-44f78962fa76"
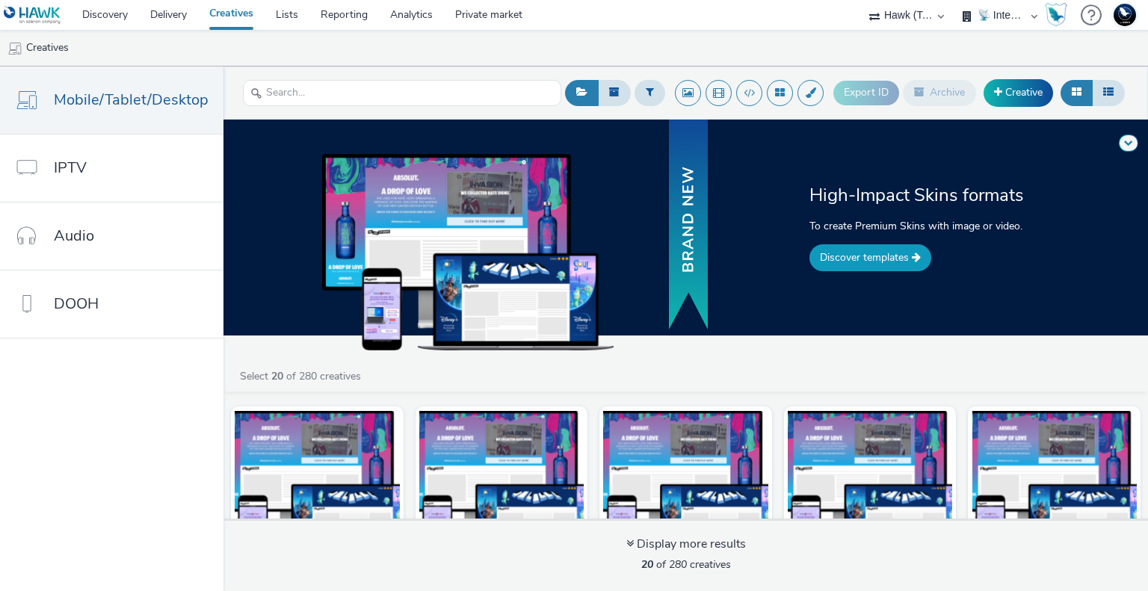
click at [876, 263] on link "Discover templates" at bounding box center [870, 257] width 122 height 27
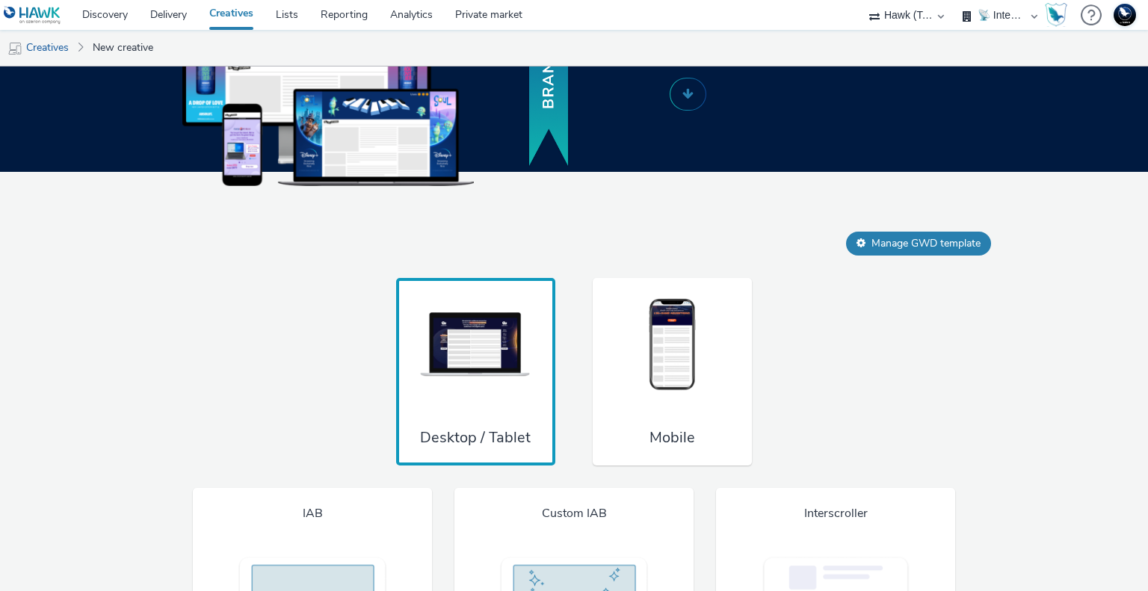
scroll to position [1056, 0]
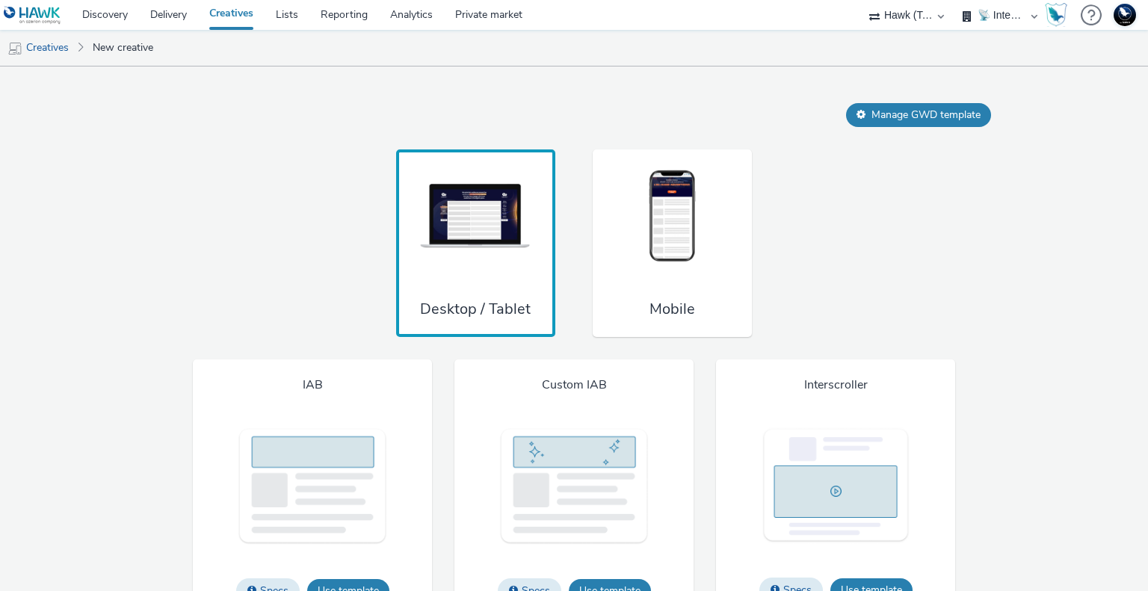
click at [645, 428] on div "Custom IAB Specs Use template File types jpg png gif Max file size 4 MB" at bounding box center [573, 490] width 239 height 262
click at [669, 316] on h3 "Mobile" at bounding box center [672, 309] width 46 height 20
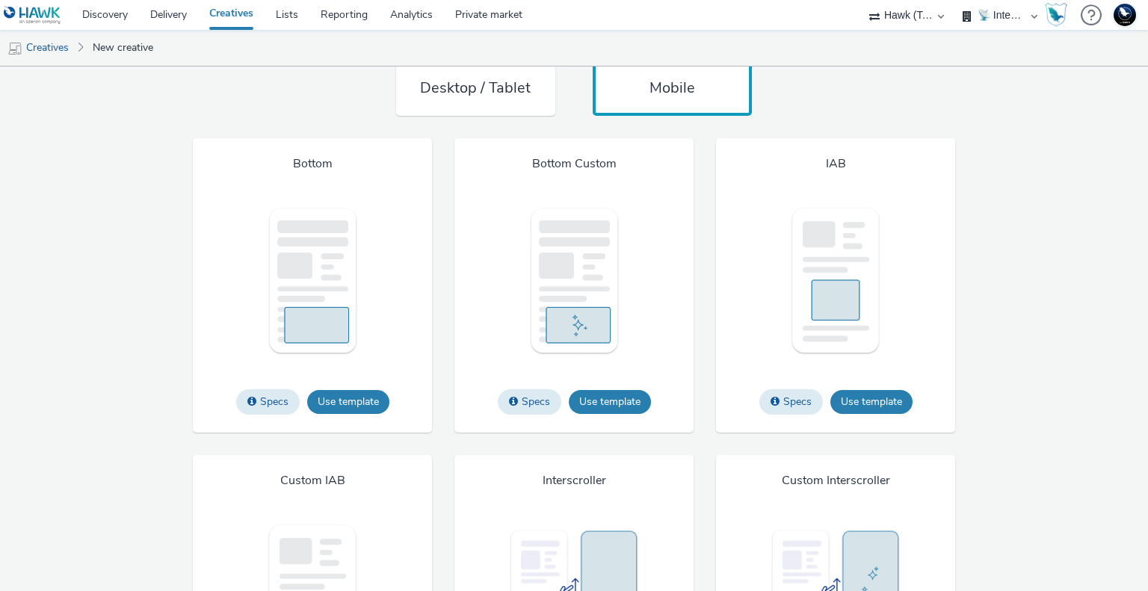
scroll to position [1281, 0]
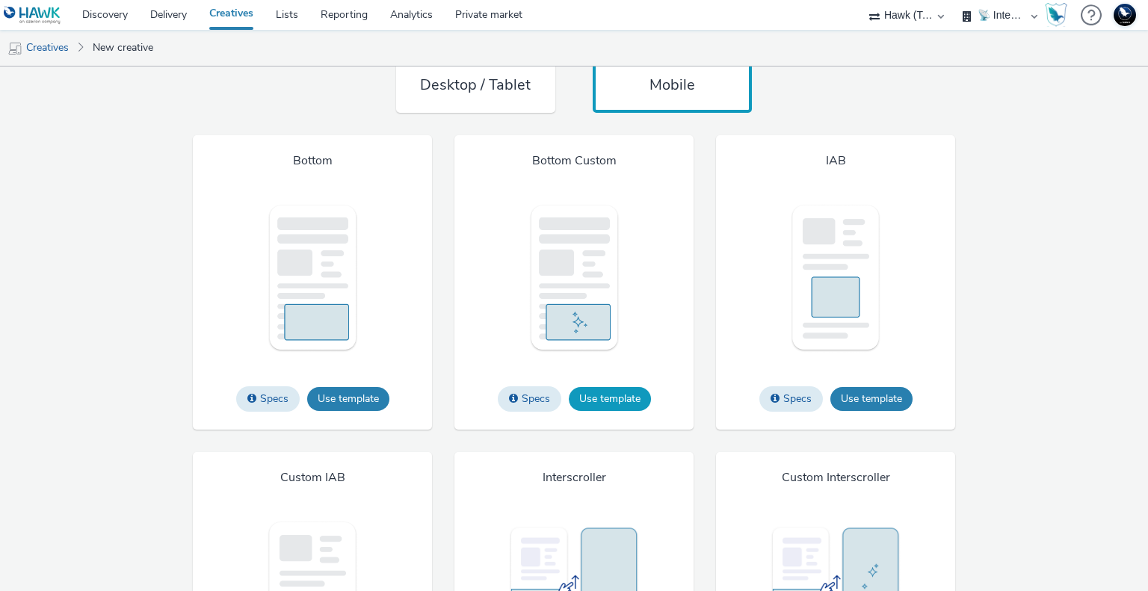
click at [622, 396] on button "Use template" at bounding box center [610, 399] width 82 height 24
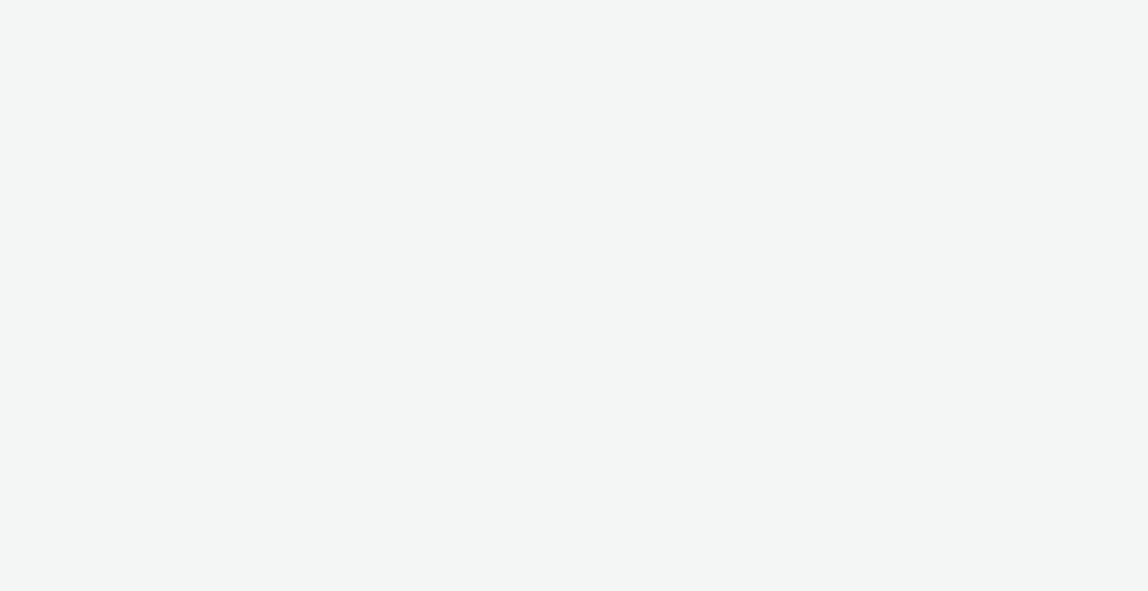
select select "2fc77e36-bb93-4aa3-9dff-dcb08e02eac6"
select select "2405a9d4-3350-4458-8d06-44f78962fa76"
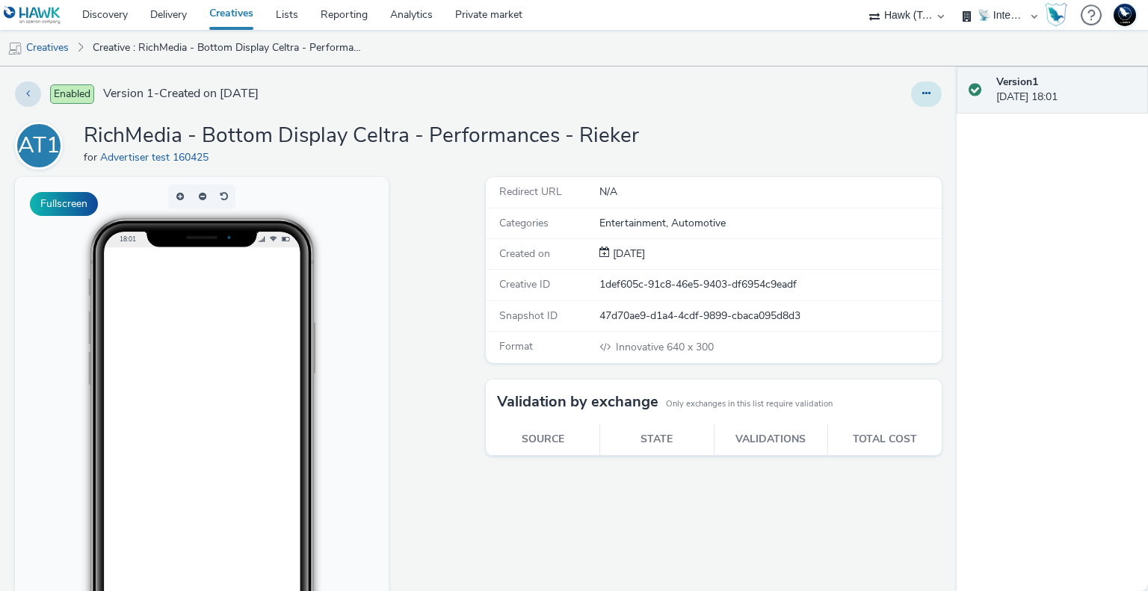
click at [922, 90] on icon at bounding box center [926, 93] width 8 height 10
click at [868, 120] on link "Edit" at bounding box center [885, 124] width 112 height 30
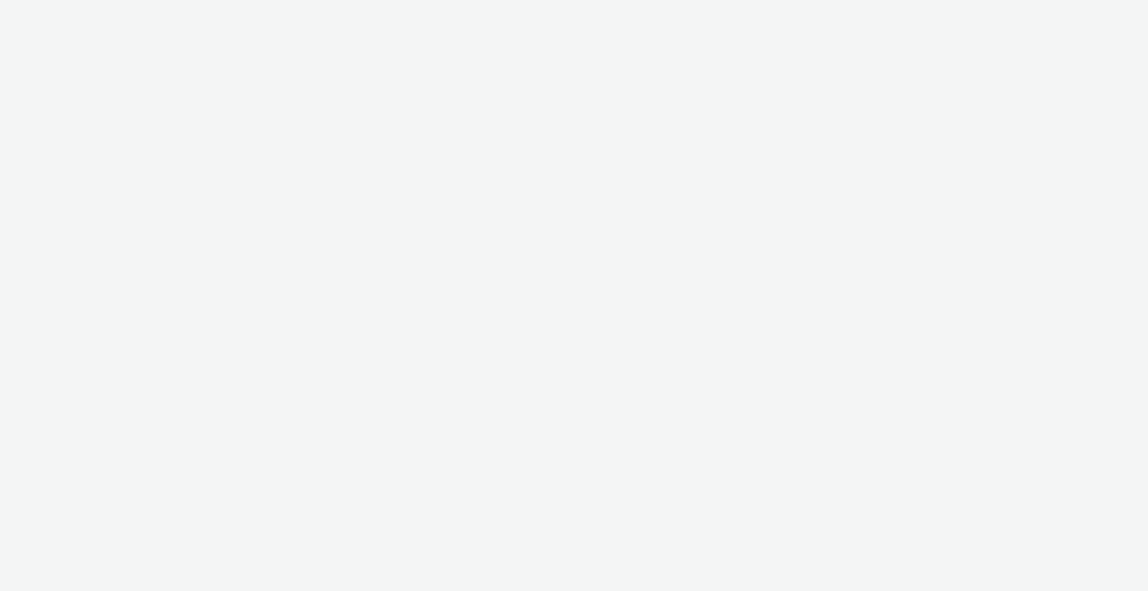
select select "2fc77e36-bb93-4aa3-9dff-dcb08e02eac6"
select select "2405a9d4-3350-4458-8d06-44f78962fa76"
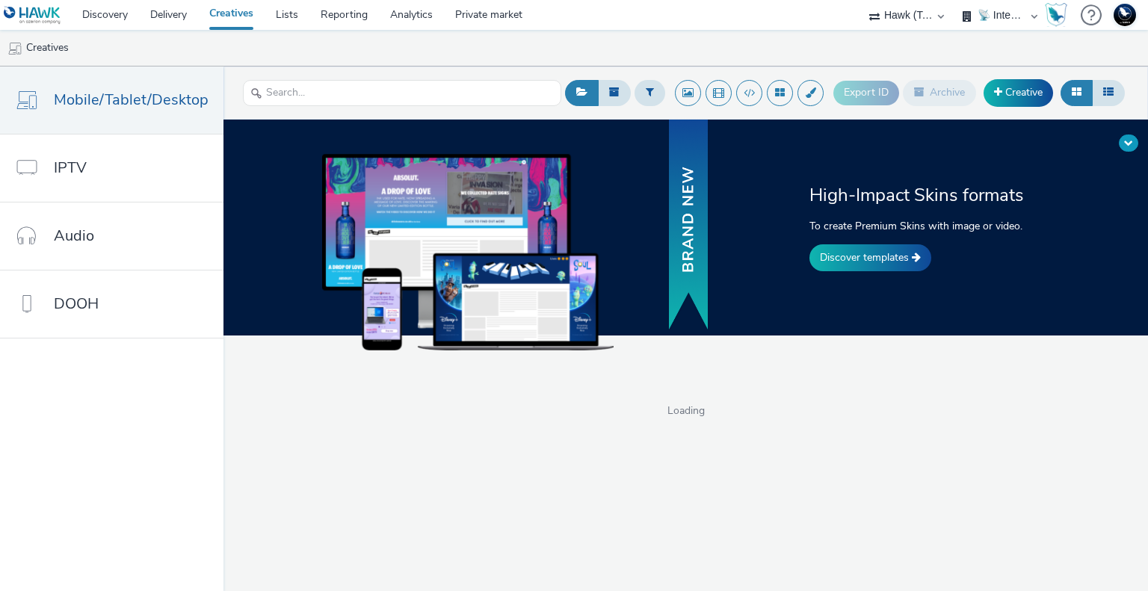
click at [1132, 139] on span at bounding box center [1128, 142] width 9 height 9
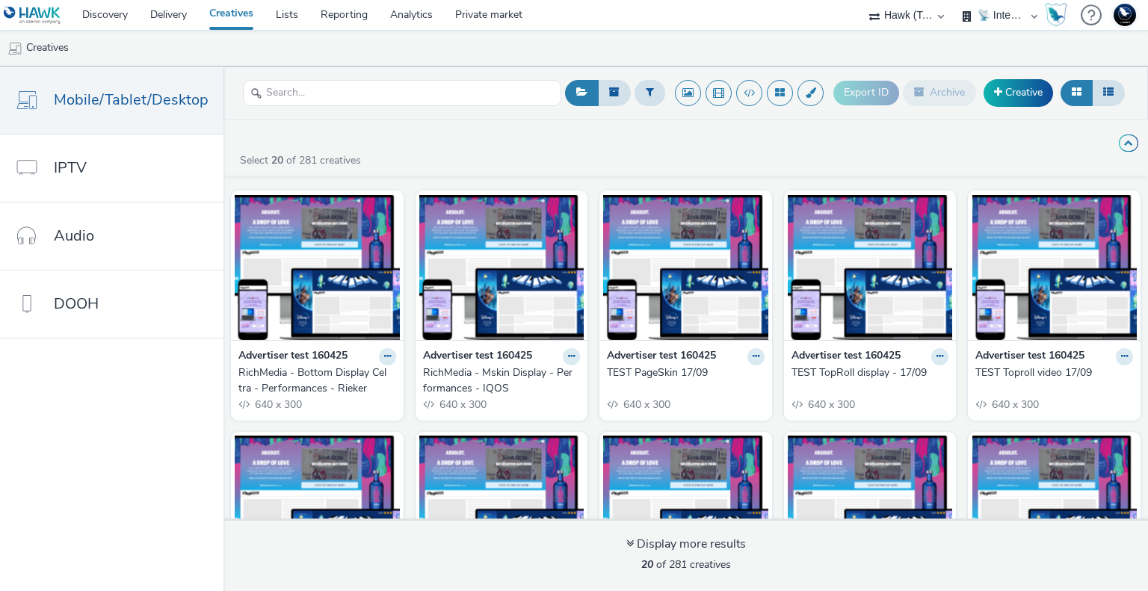
click at [320, 386] on div "RichMedia - Bottom Display Celtra - Performances - Rieker" at bounding box center [314, 380] width 152 height 31
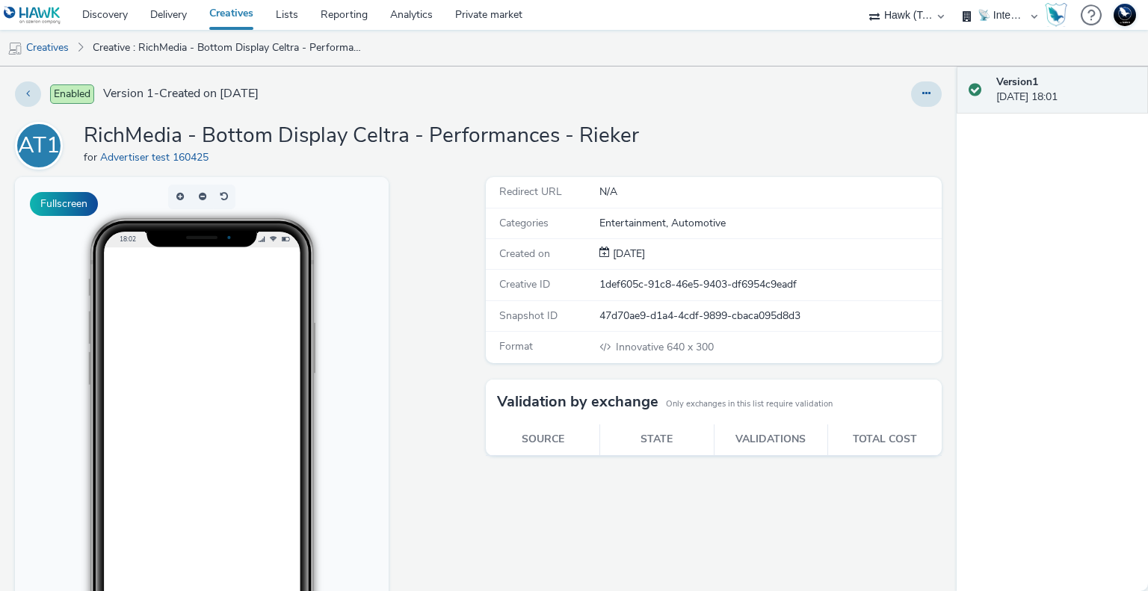
click at [842, 52] on ul "Creatives Creative : RichMedia - Bottom Display Celtra - Performances - Rieker" at bounding box center [574, 48] width 1148 height 36
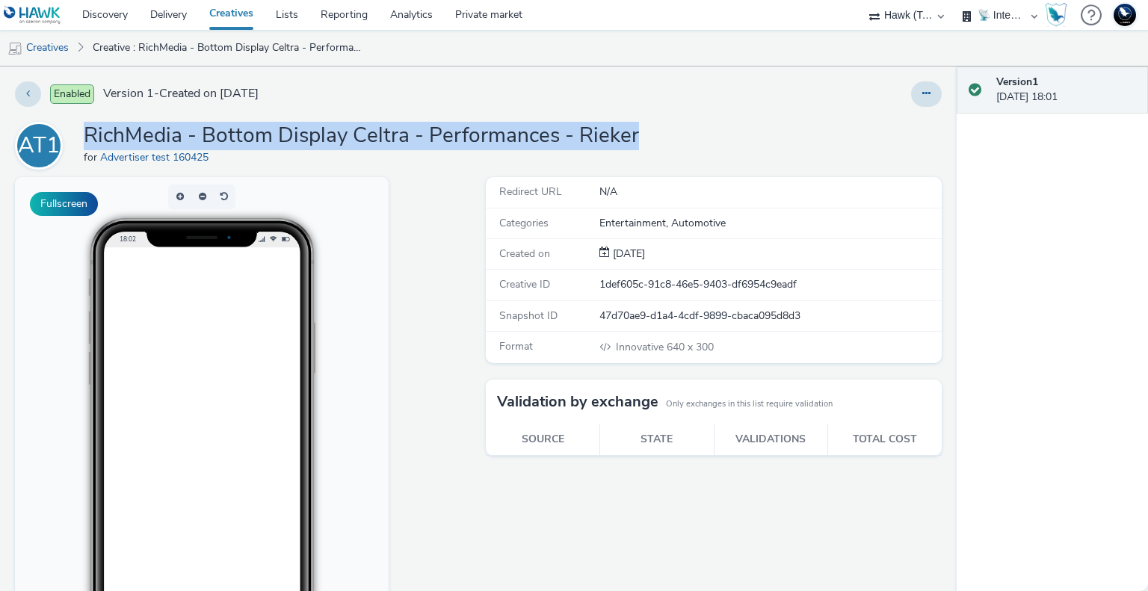
drag, startPoint x: 636, startPoint y: 138, endPoint x: 89, endPoint y: 141, distance: 546.9
click at [89, 141] on div "AT1 RichMedia - Bottom Display Celtra - Performances - Rieker for Advertiser te…" at bounding box center [478, 146] width 926 height 48
copy h1 "RichMedia - Bottom Display Celtra - Performances - Rieker"
click at [61, 48] on link "Creatives" at bounding box center [38, 48] width 76 height 36
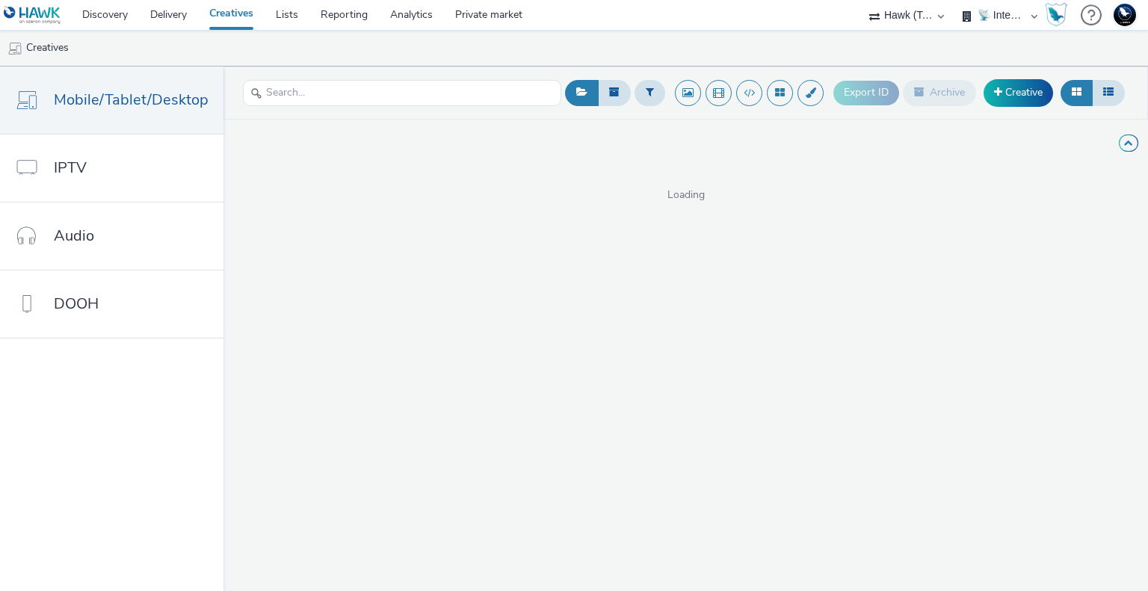
click at [1115, 143] on div "High-Impact Skins formats To create Premium Skins with image or video. Discover…" at bounding box center [685, 161] width 924 height 83
click at [1126, 143] on span at bounding box center [1128, 142] width 9 height 9
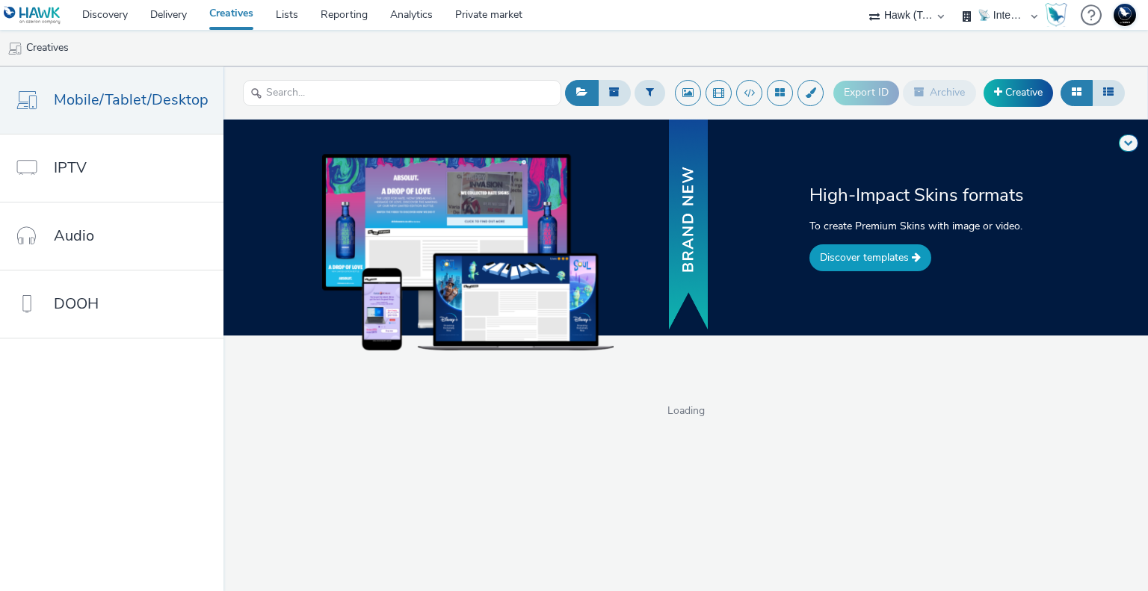
click at [888, 252] on link "Discover templates" at bounding box center [870, 257] width 122 height 27
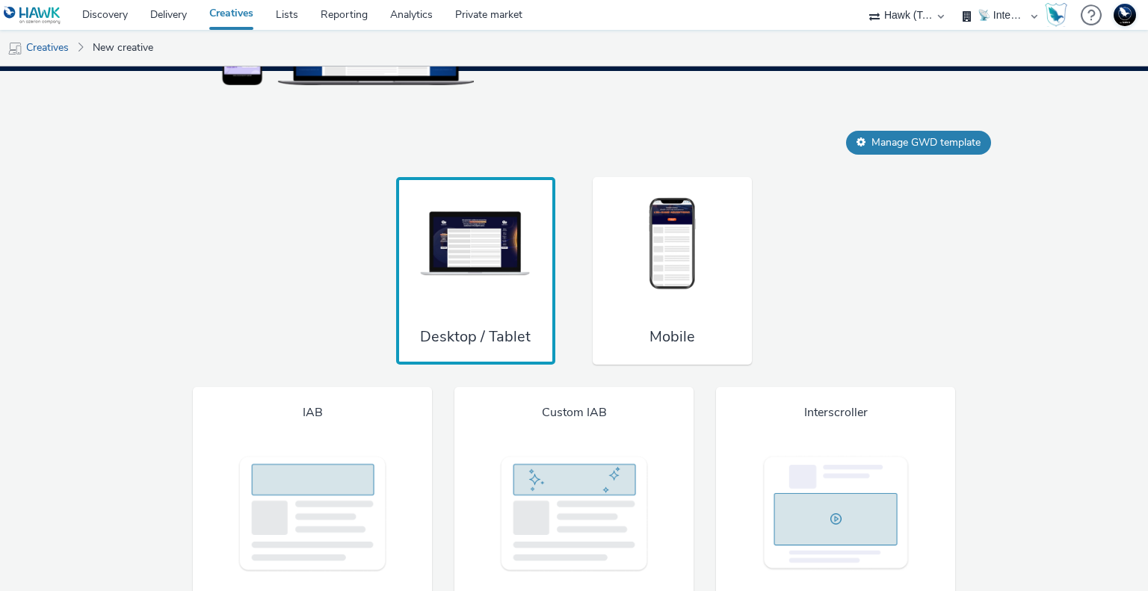
click at [643, 261] on img at bounding box center [672, 244] width 112 height 99
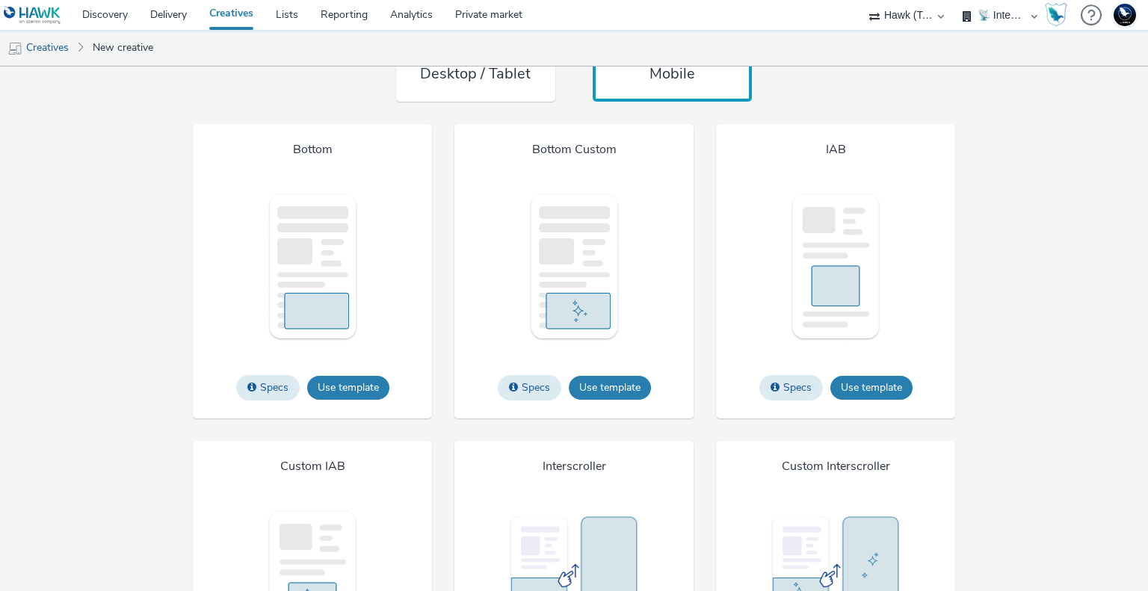
scroll to position [1178, 0]
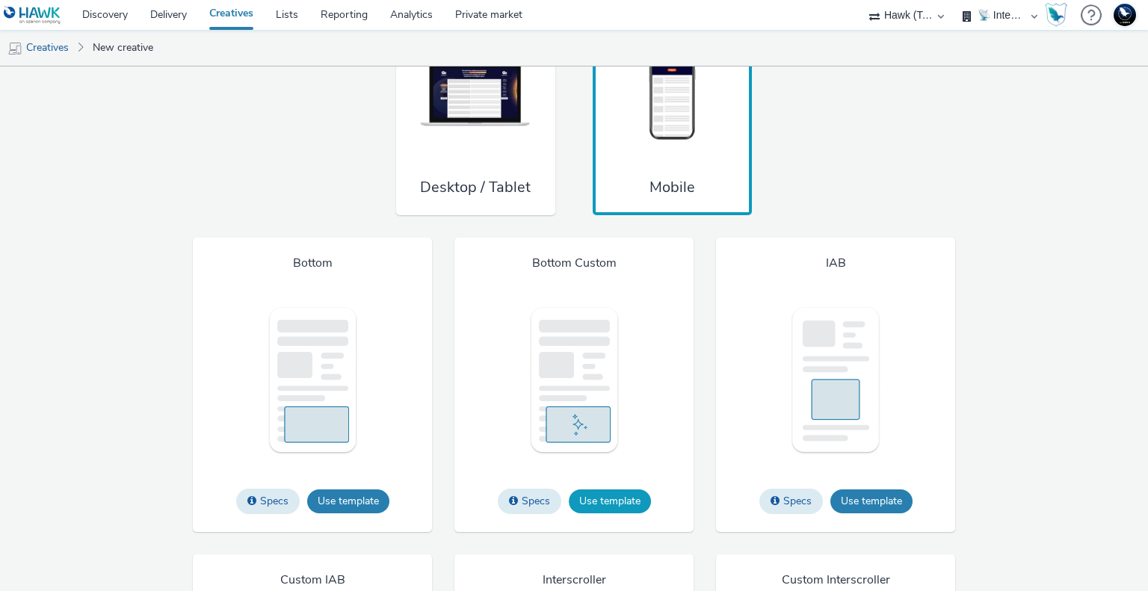
click at [622, 491] on button "Use template" at bounding box center [610, 501] width 82 height 24
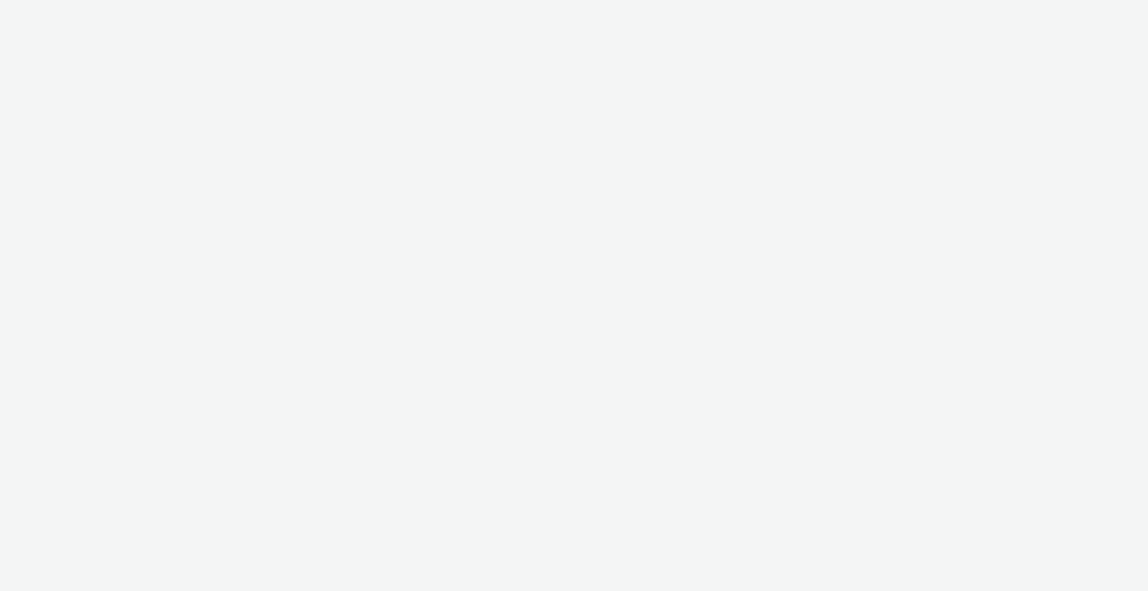
select select "2fc77e36-bb93-4aa3-9dff-dcb08e02eac6"
select select "2405a9d4-3350-4458-8d06-44f78962fa76"
